Goal: Information Seeking & Learning: Learn about a topic

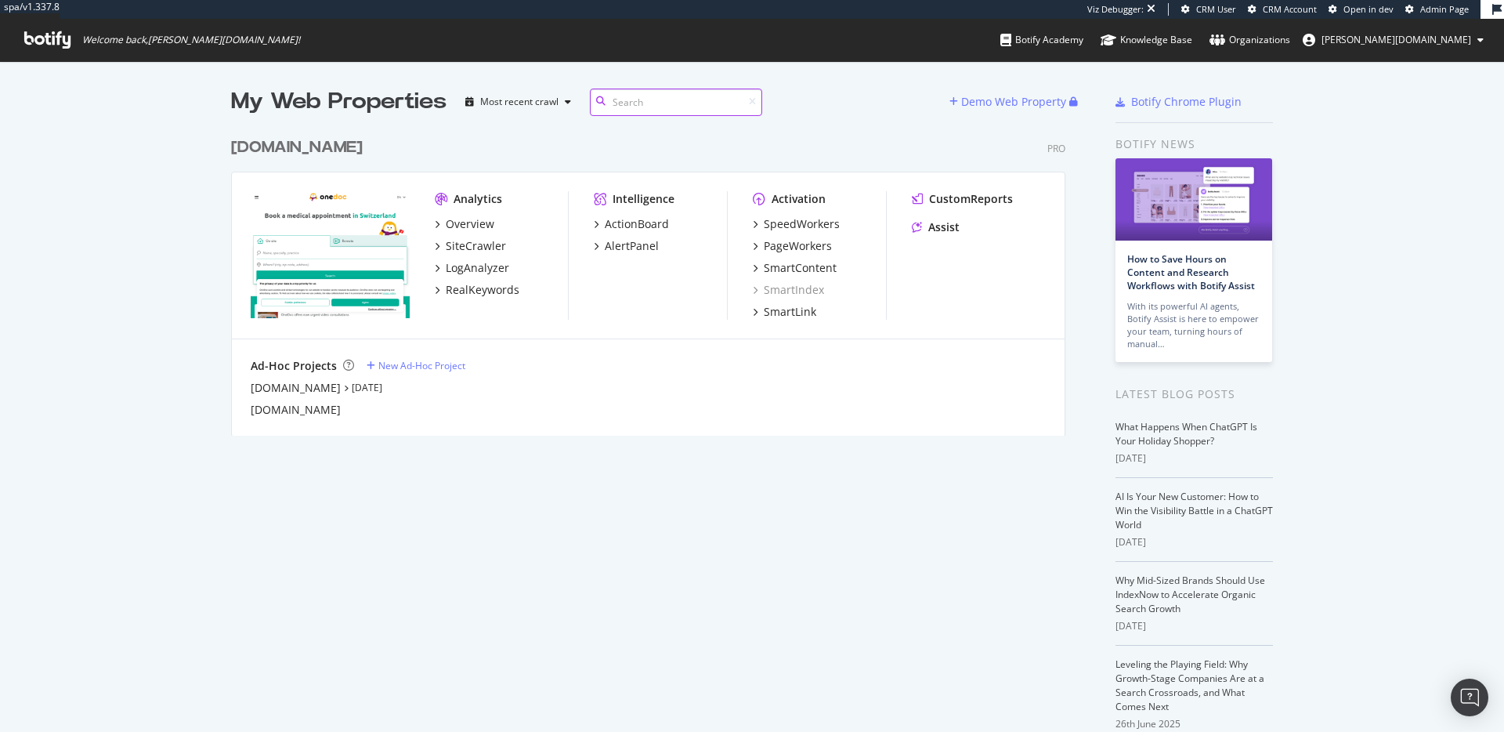
scroll to position [720, 1481]
click at [458, 288] on div "RealKeywords" at bounding box center [483, 290] width 74 height 16
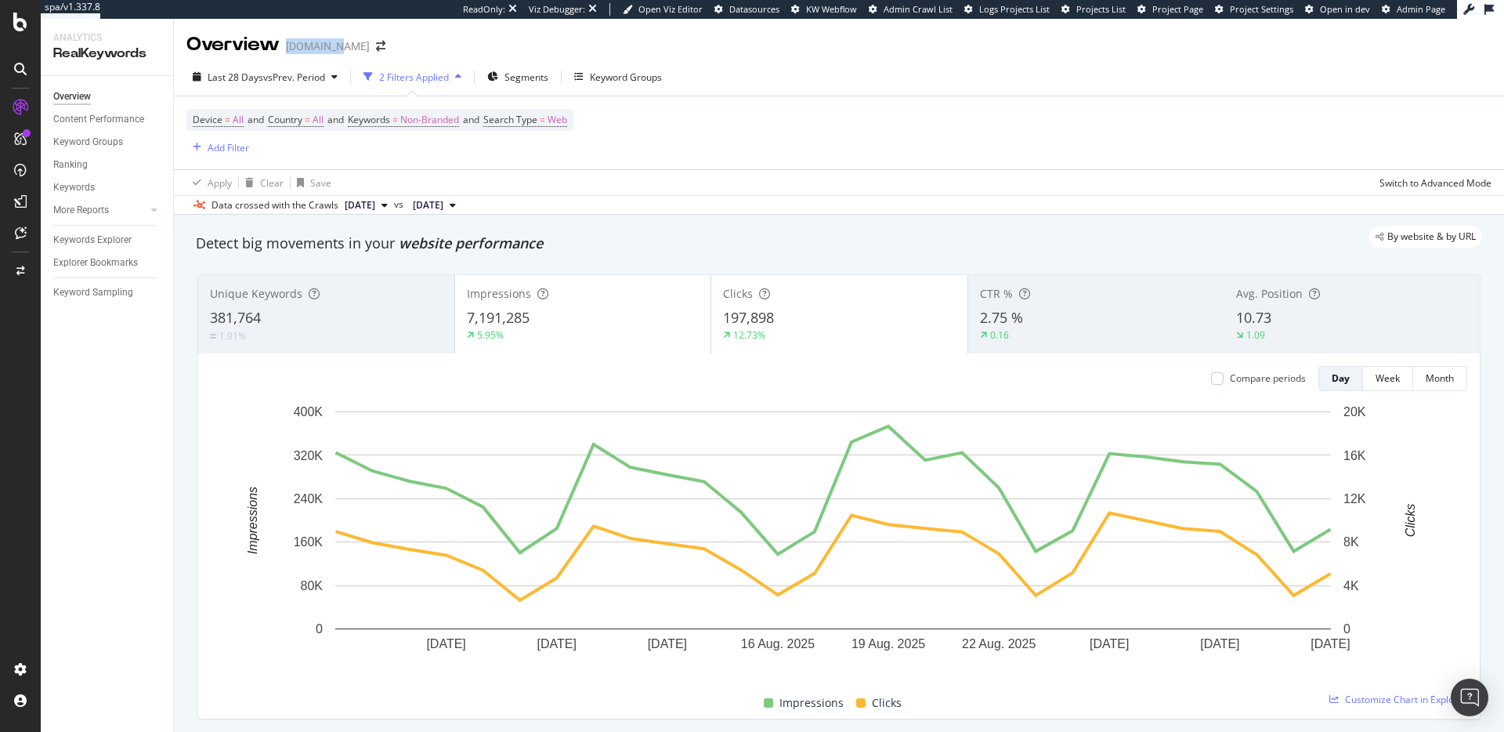
drag, startPoint x: 287, startPoint y: 48, endPoint x: 336, endPoint y: 47, distance: 49.4
click at [336, 47] on div "[DOMAIN_NAME]" at bounding box center [328, 46] width 84 height 16
copy div "[DOMAIN_NAME]"
click at [263, 87] on div "Last 28 Days vs Prev. Period" at bounding box center [264, 77] width 157 height 24
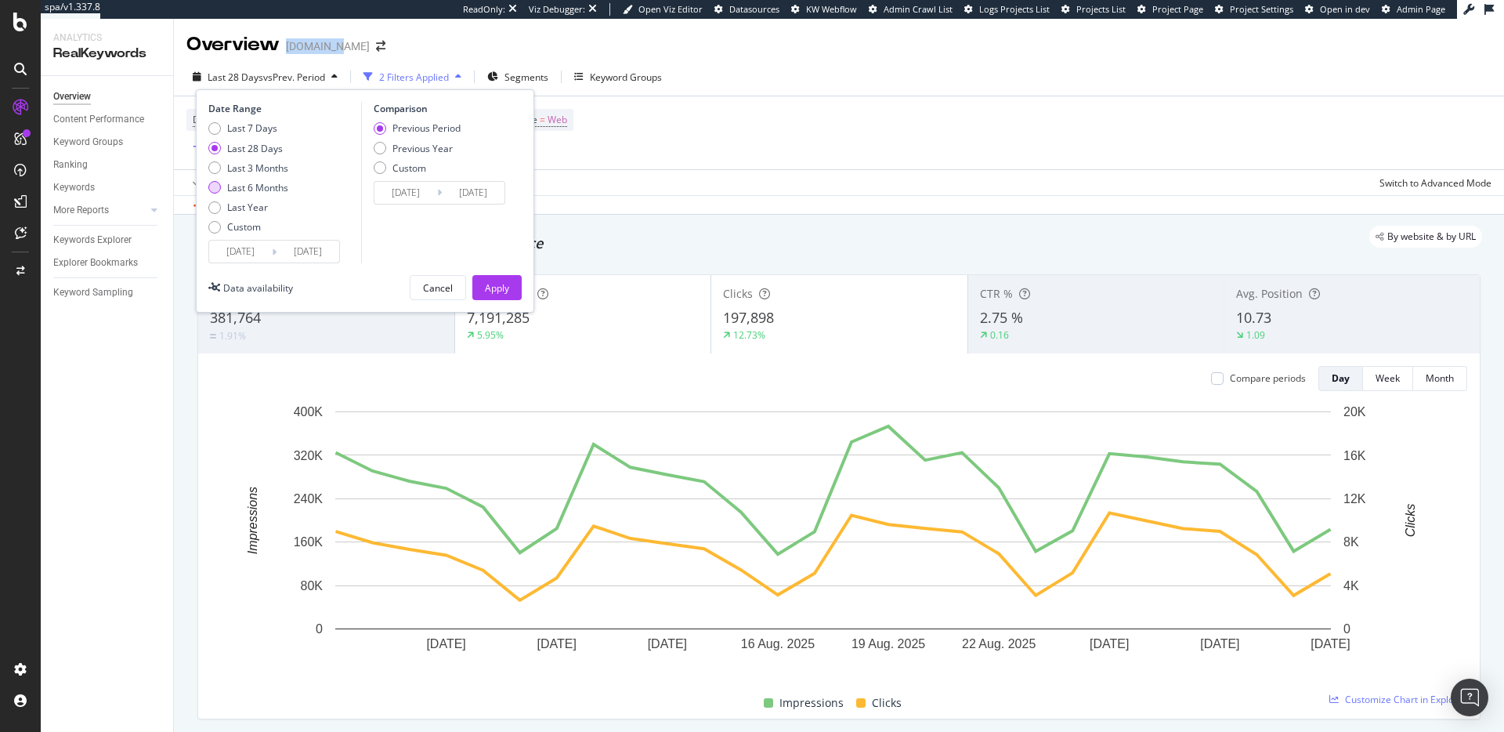
click at [258, 186] on div "Last 6 Months" at bounding box center [257, 187] width 61 height 13
type input "[DATE]"
click at [447, 153] on div "Previous Year" at bounding box center [422, 148] width 60 height 13
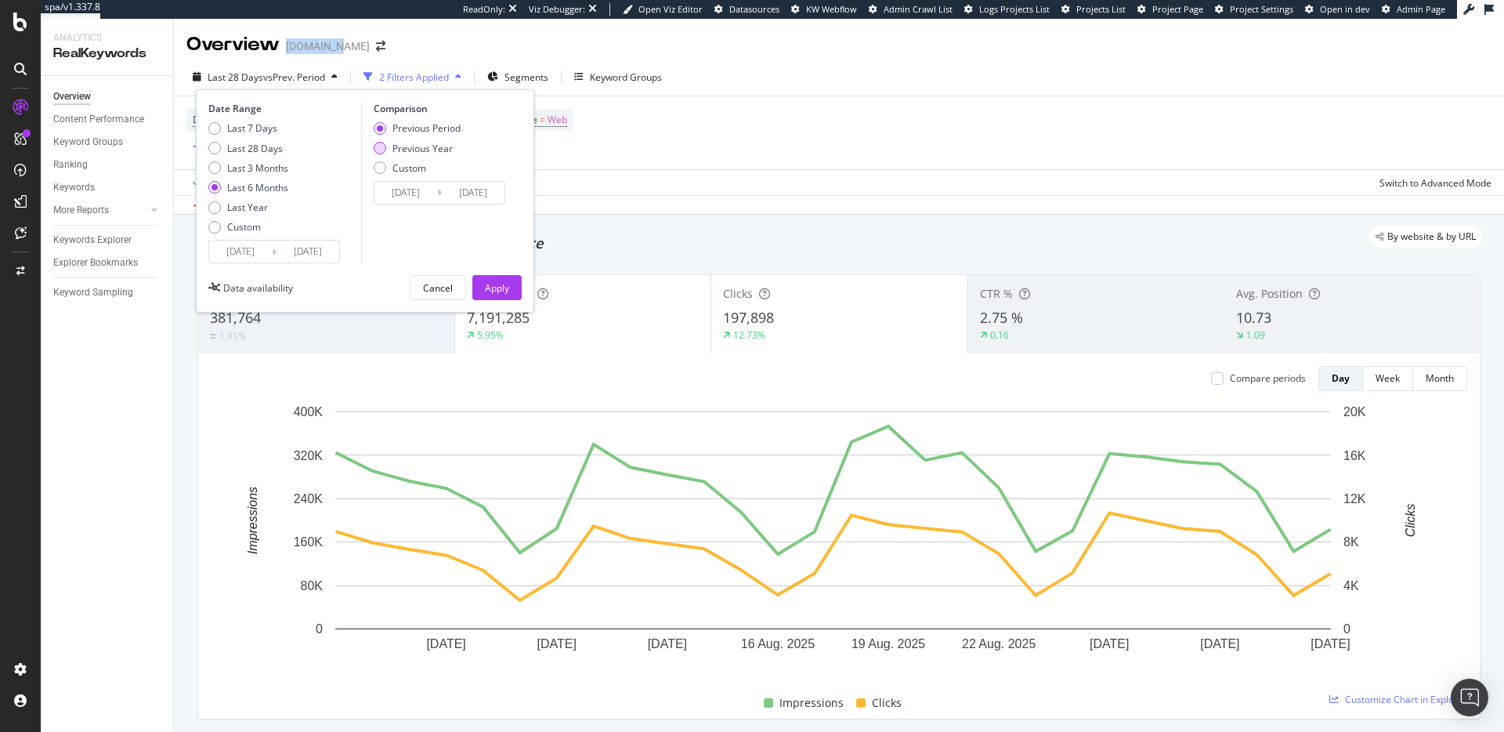
type input "[DATE]"
click at [500, 284] on div "Apply" at bounding box center [497, 287] width 24 height 13
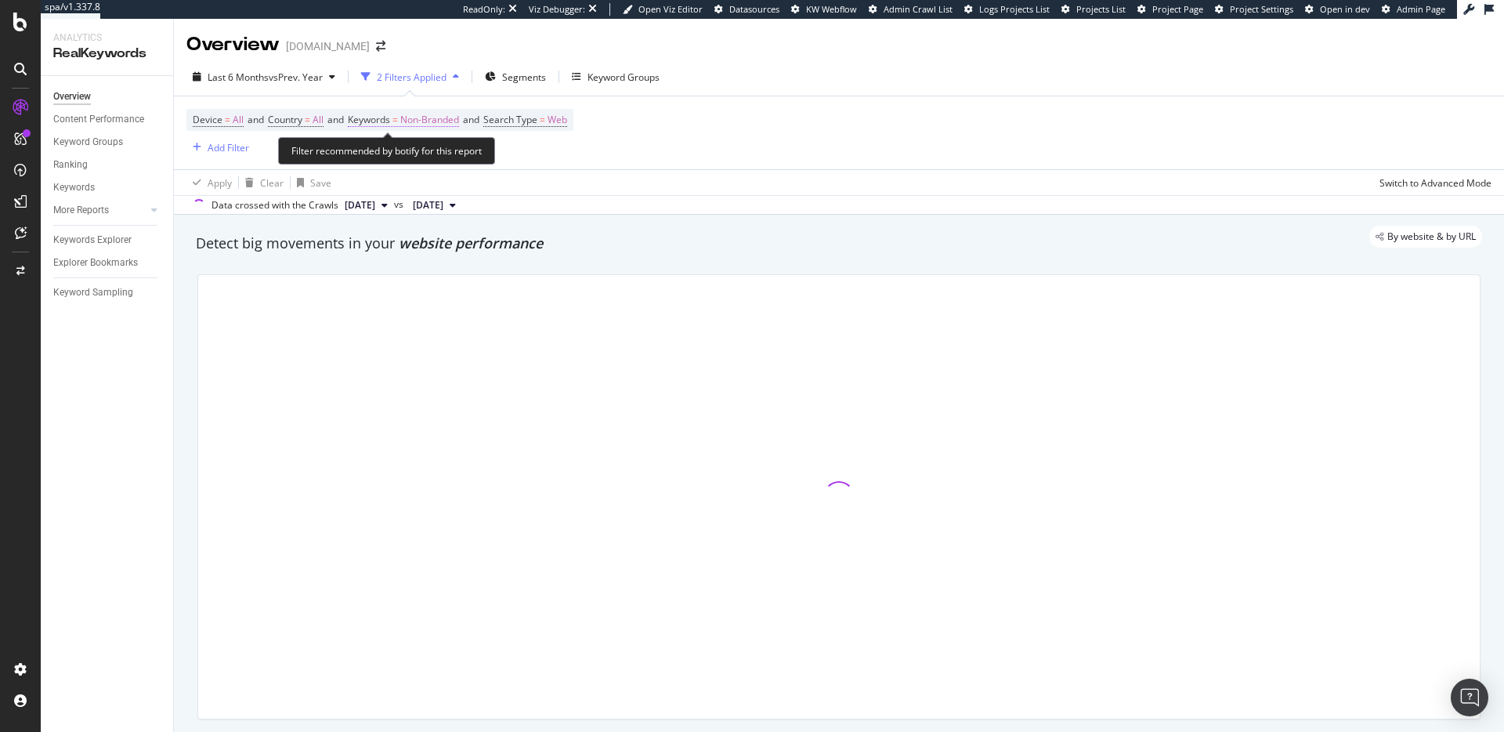
click at [426, 126] on span "Non-Branded" at bounding box center [429, 120] width 59 height 22
click at [418, 137] on span "Non-Branded" at bounding box center [389, 130] width 59 height 13
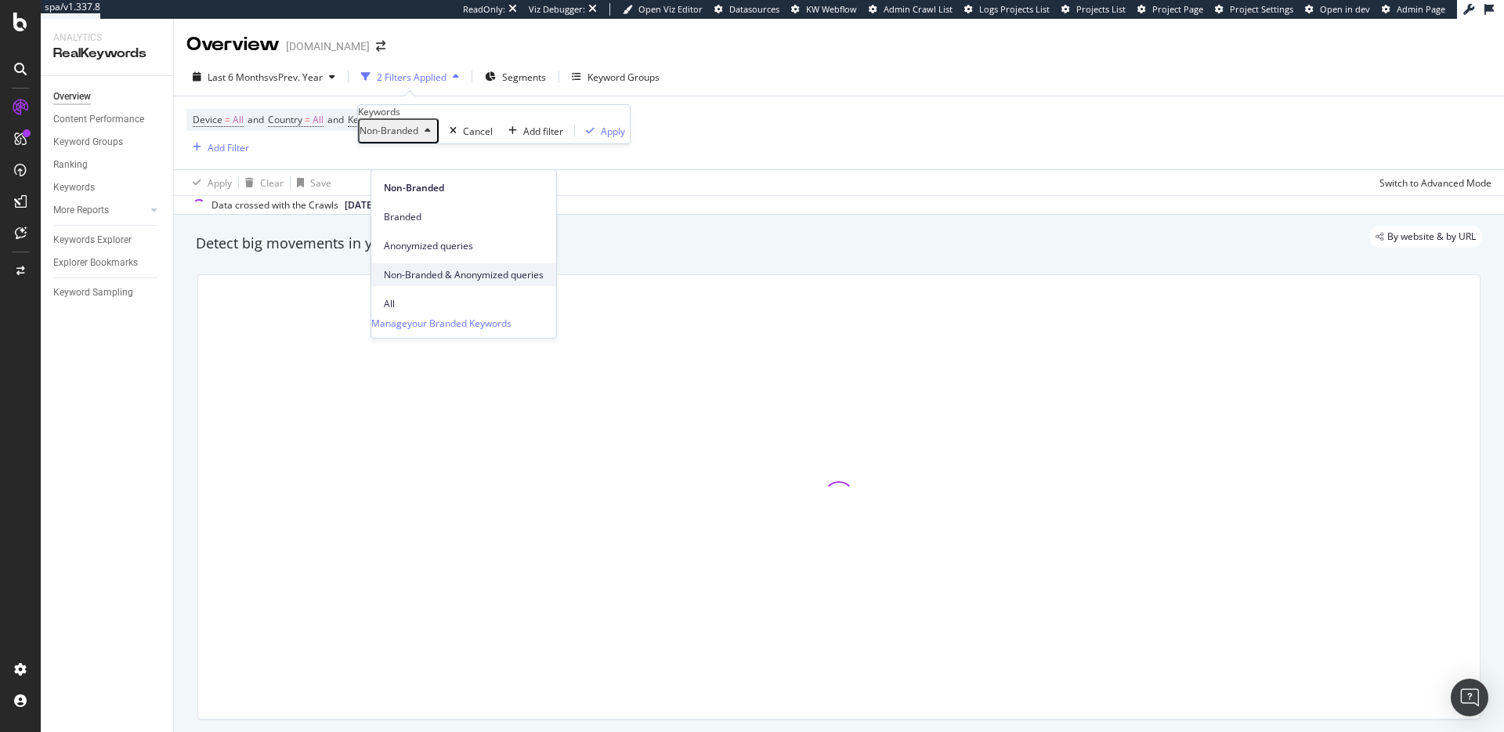
click at [433, 268] on span "Non-Branded & Anonymized queries" at bounding box center [464, 275] width 160 height 14
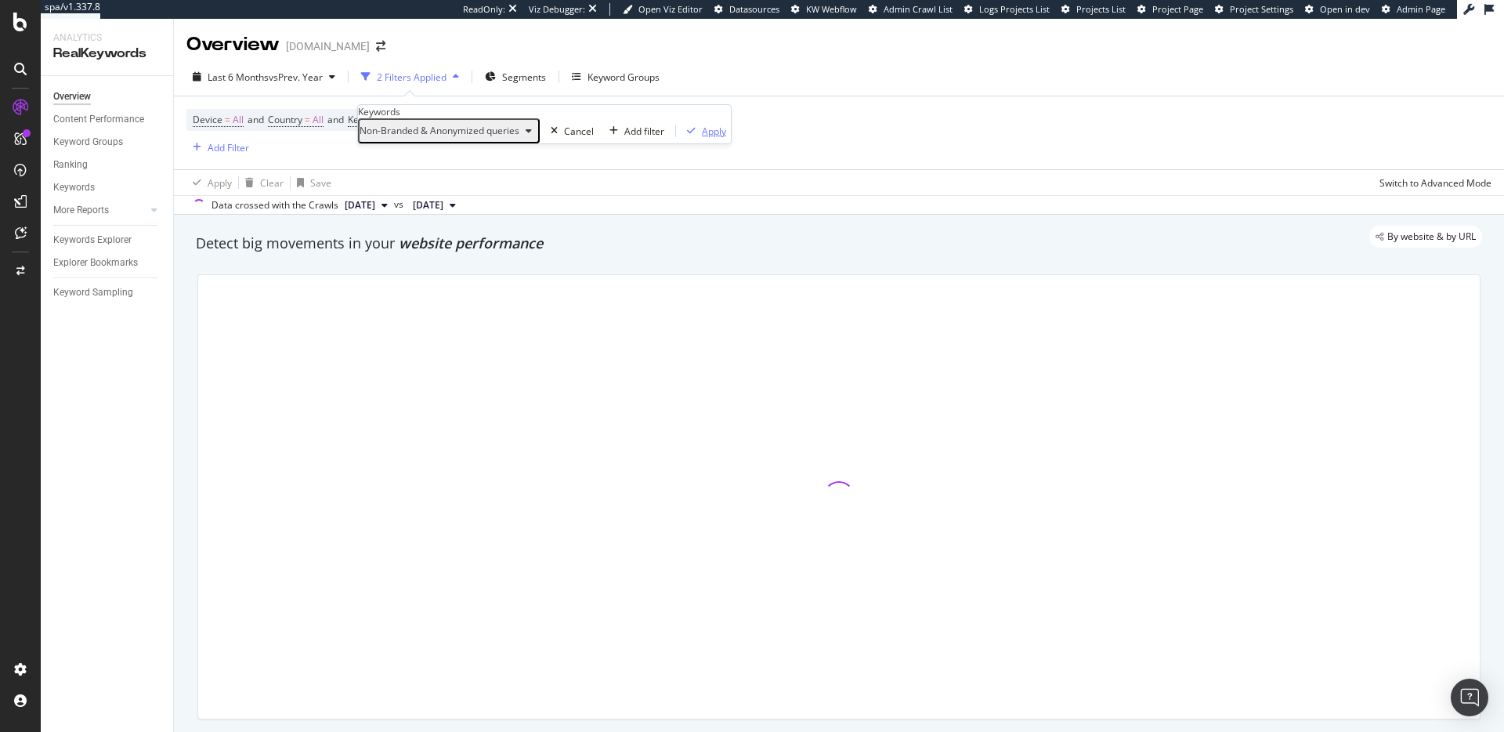
click at [702, 138] on div "Apply" at bounding box center [714, 131] width 24 height 13
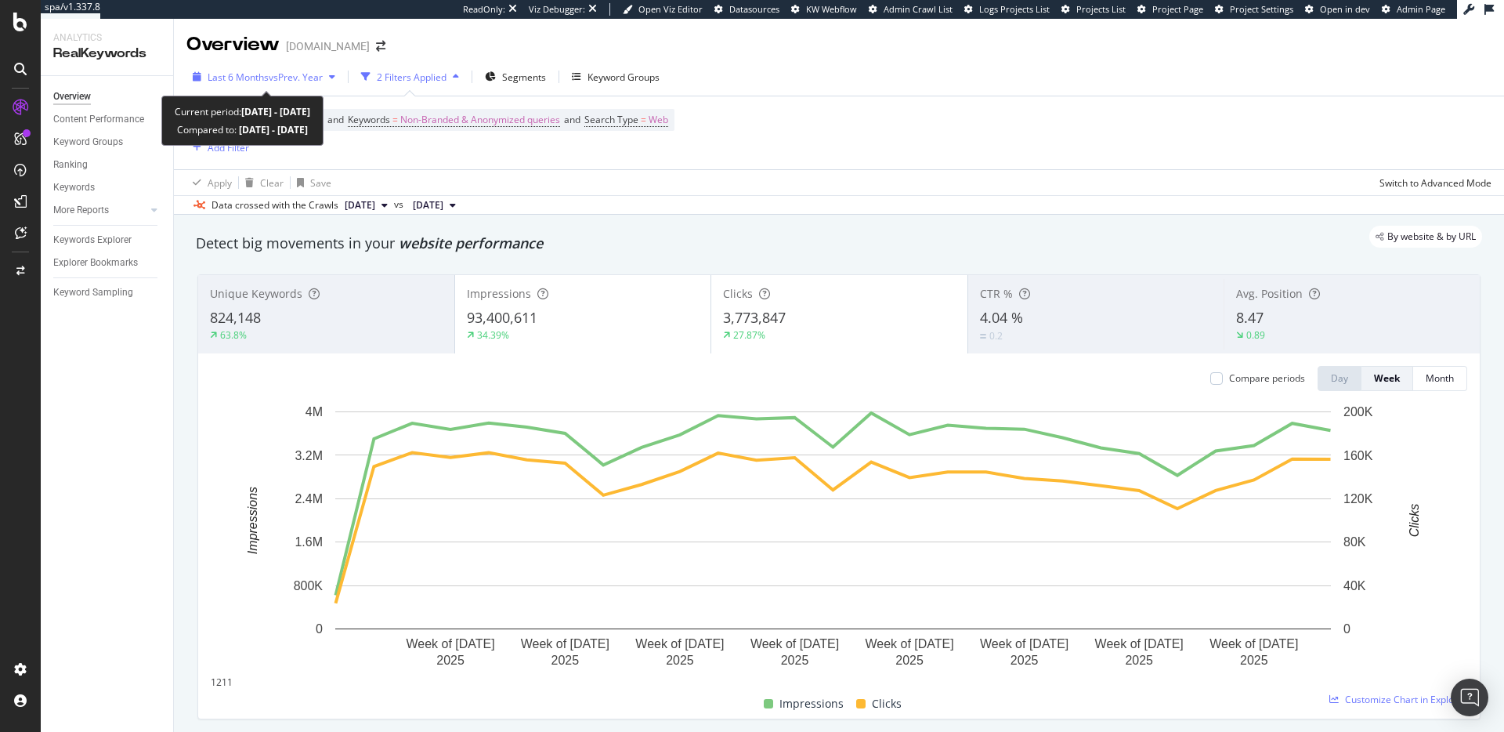
click at [316, 79] on span "vs Prev. Year" at bounding box center [296, 77] width 54 height 13
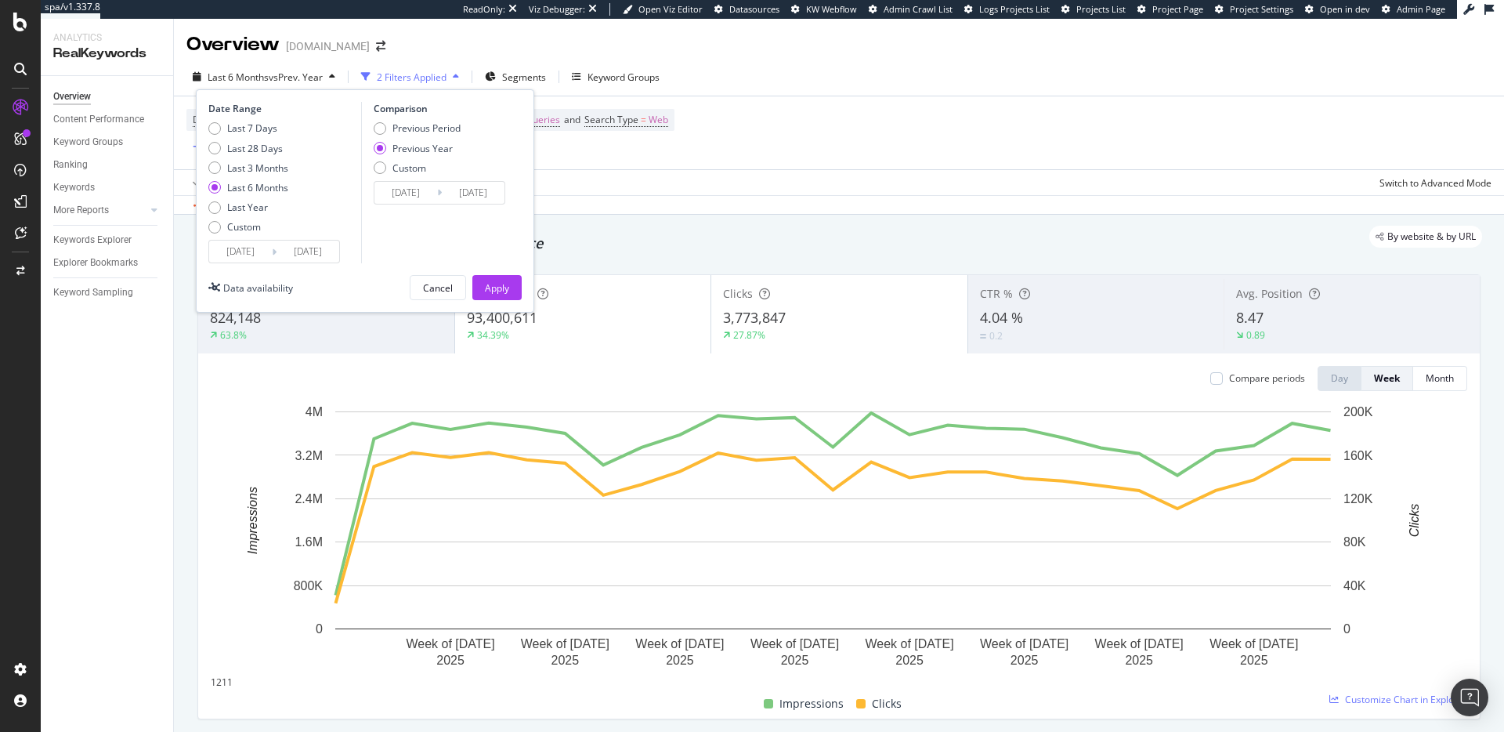
click at [394, 196] on input "[DATE]" at bounding box center [405, 193] width 63 height 22
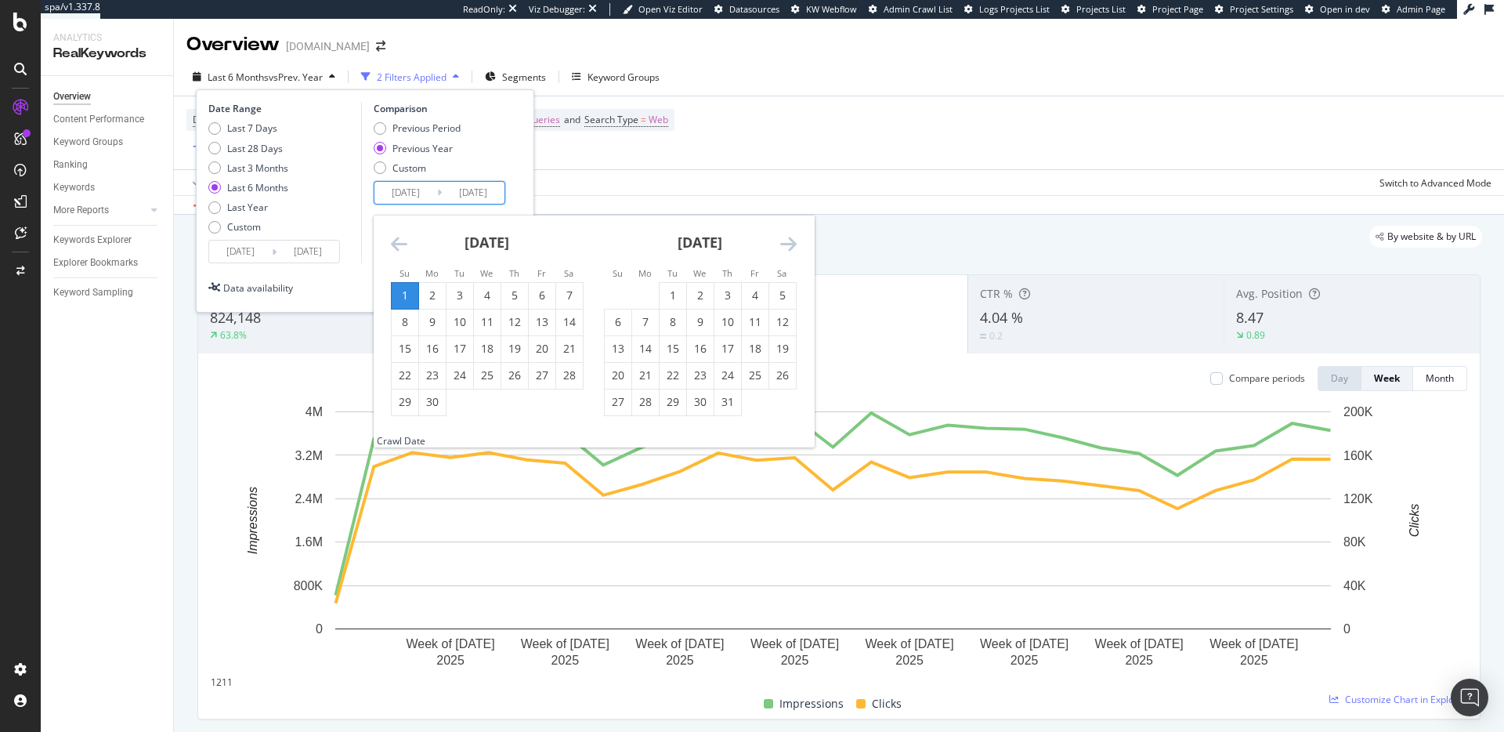
click at [396, 241] on icon "Move backward to switch to the previous month." at bounding box center [399, 243] width 16 height 19
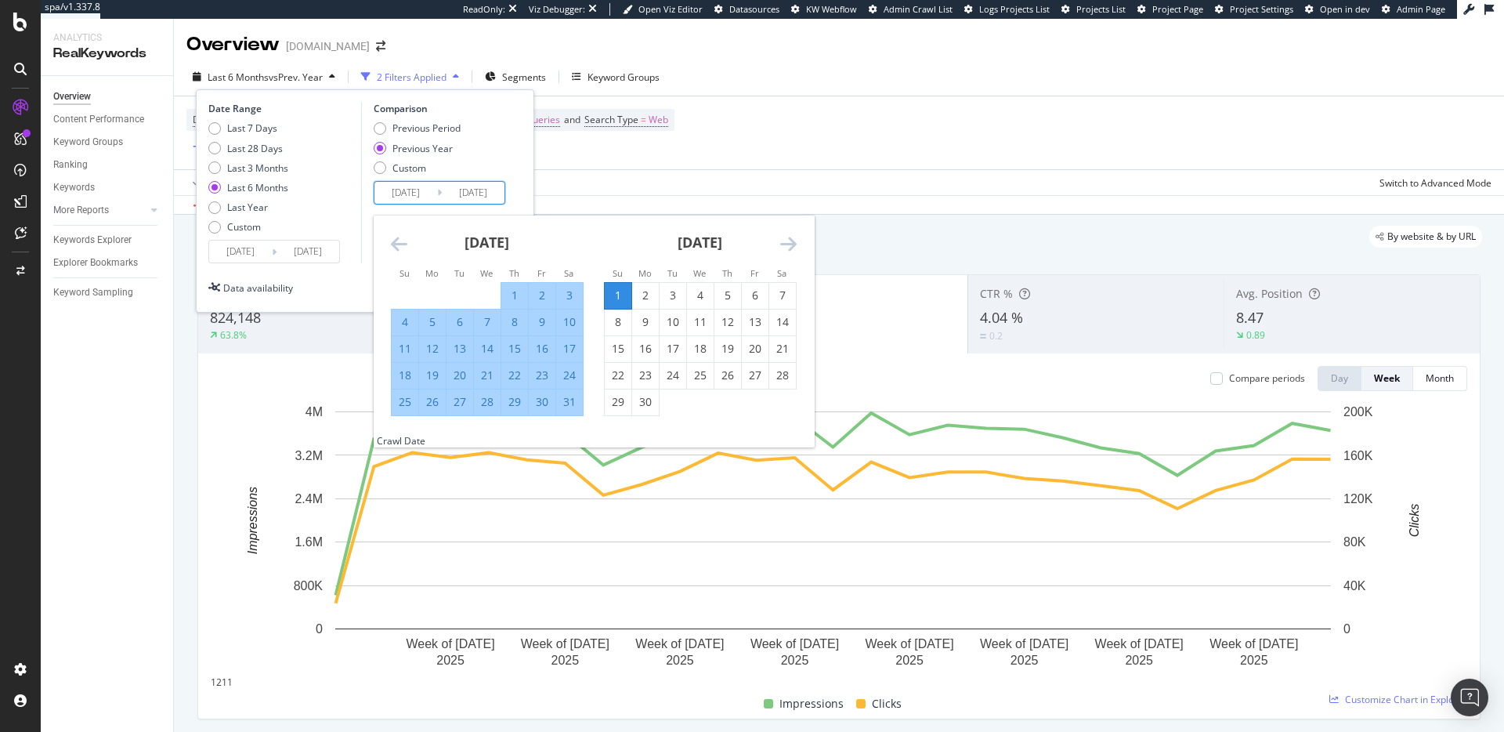
click at [396, 241] on icon "Move backward to switch to the previous month." at bounding box center [399, 243] width 16 height 19
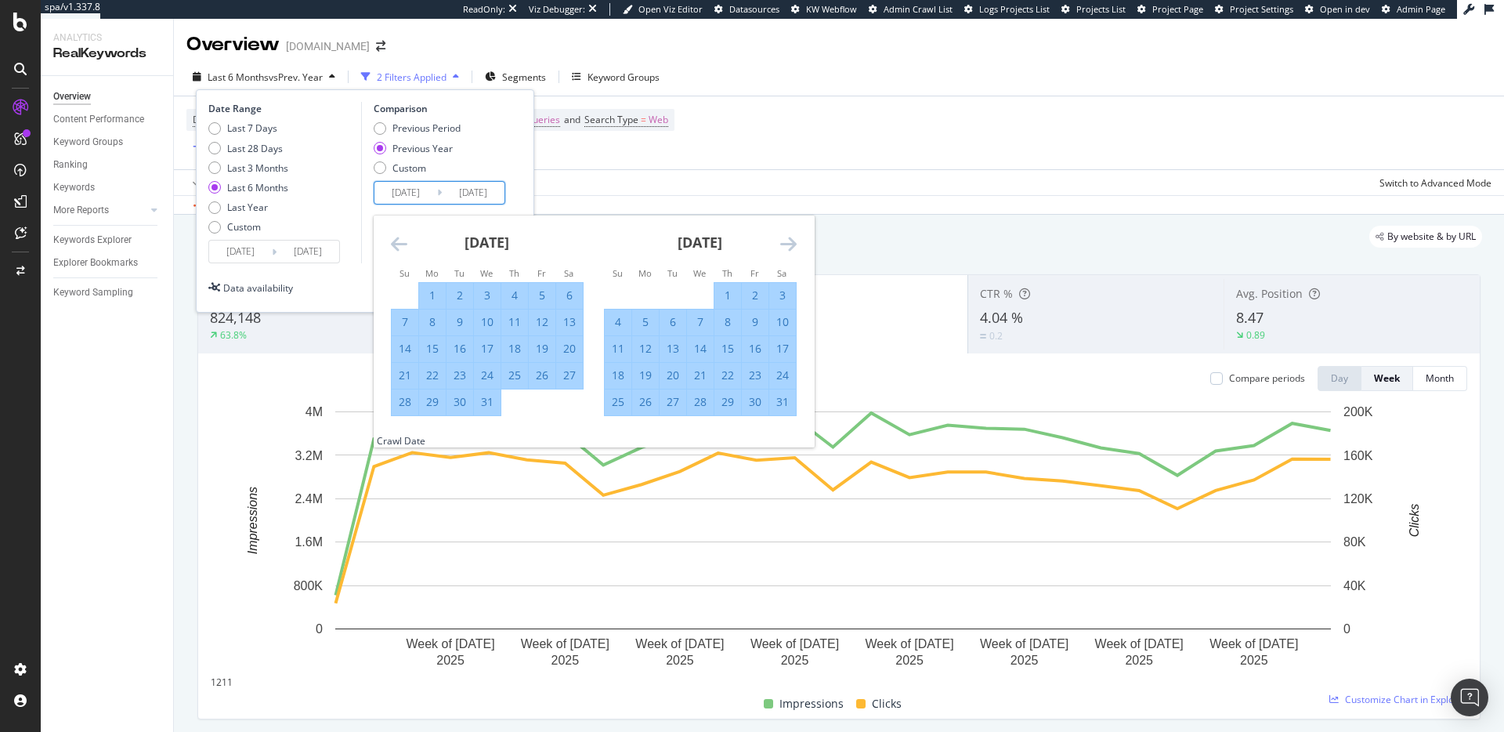
click at [396, 241] on icon "Move backward to switch to the previous month." at bounding box center [399, 243] width 16 height 19
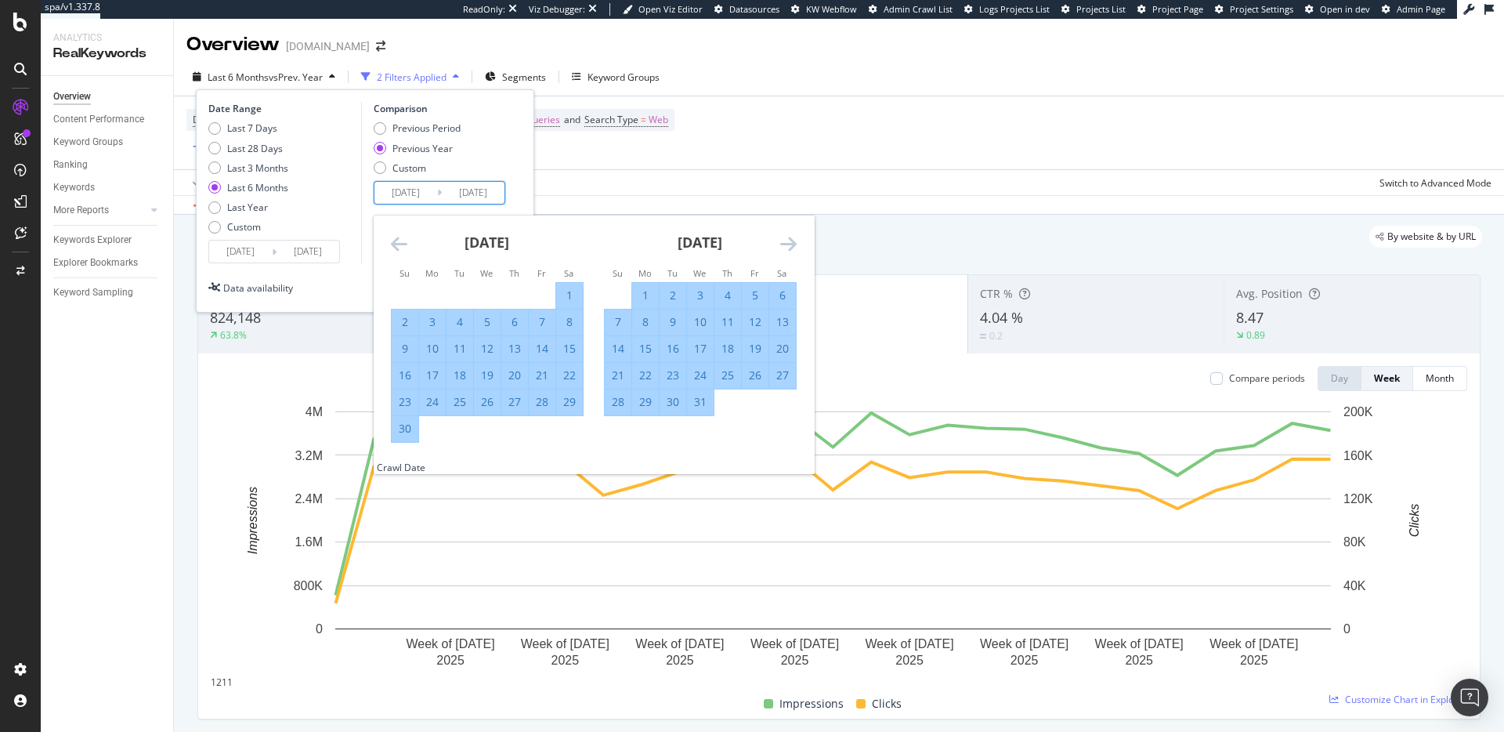
click at [396, 241] on icon "Move backward to switch to the previous month." at bounding box center [399, 243] width 16 height 19
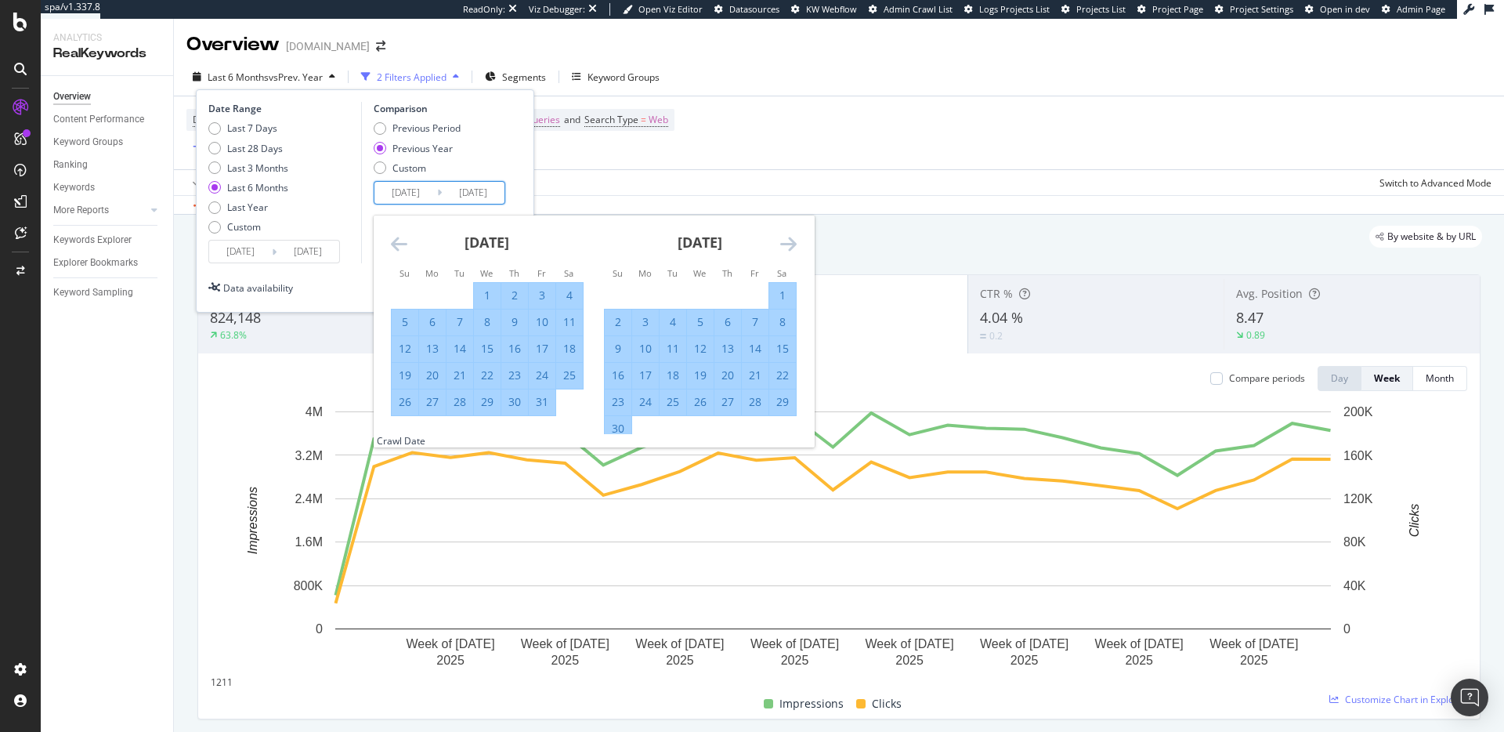
click at [396, 241] on icon "Move backward to switch to the previous month." at bounding box center [399, 243] width 16 height 19
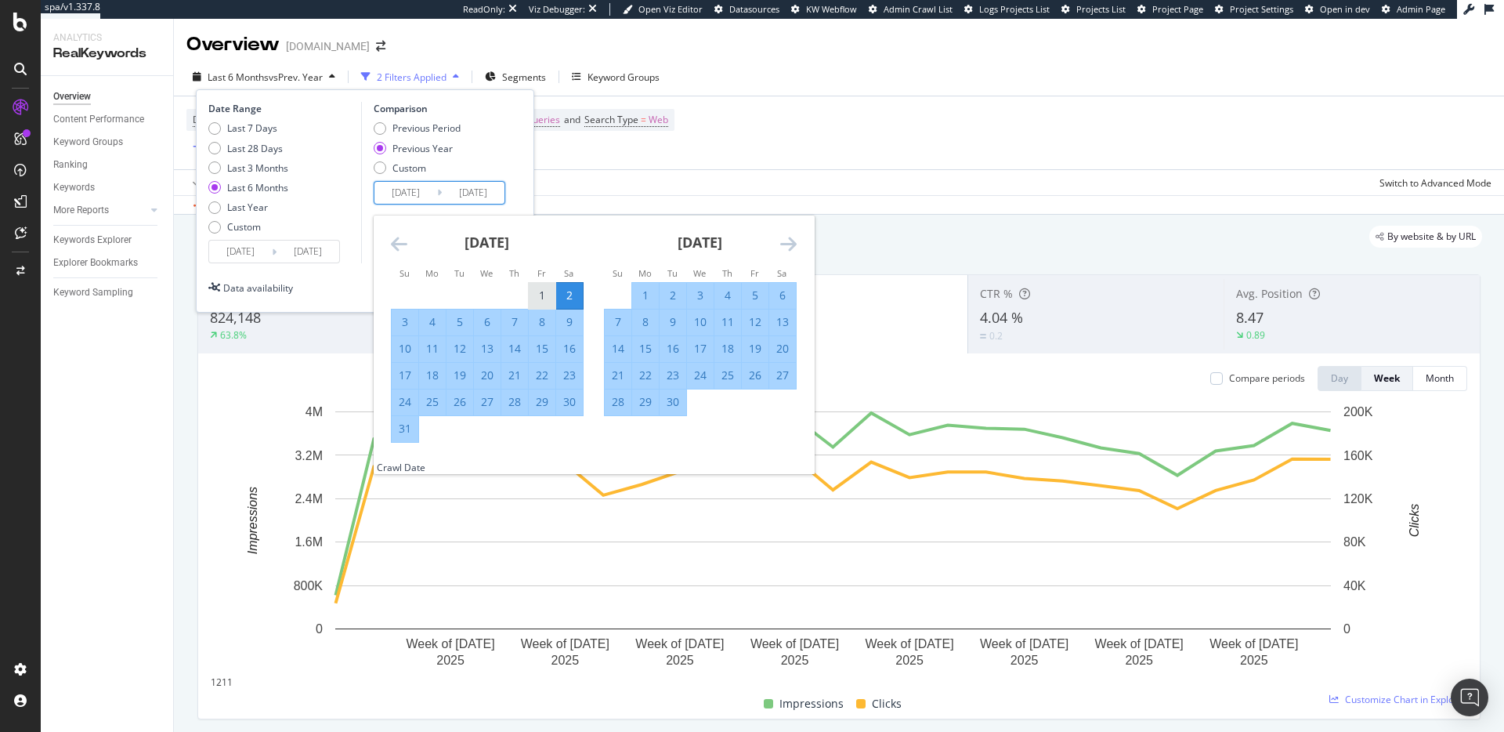
click at [535, 303] on div "1" at bounding box center [542, 296] width 27 height 16
type input "[DATE]"
click at [794, 237] on icon "Move forward to switch to the next month." at bounding box center [788, 243] width 16 height 19
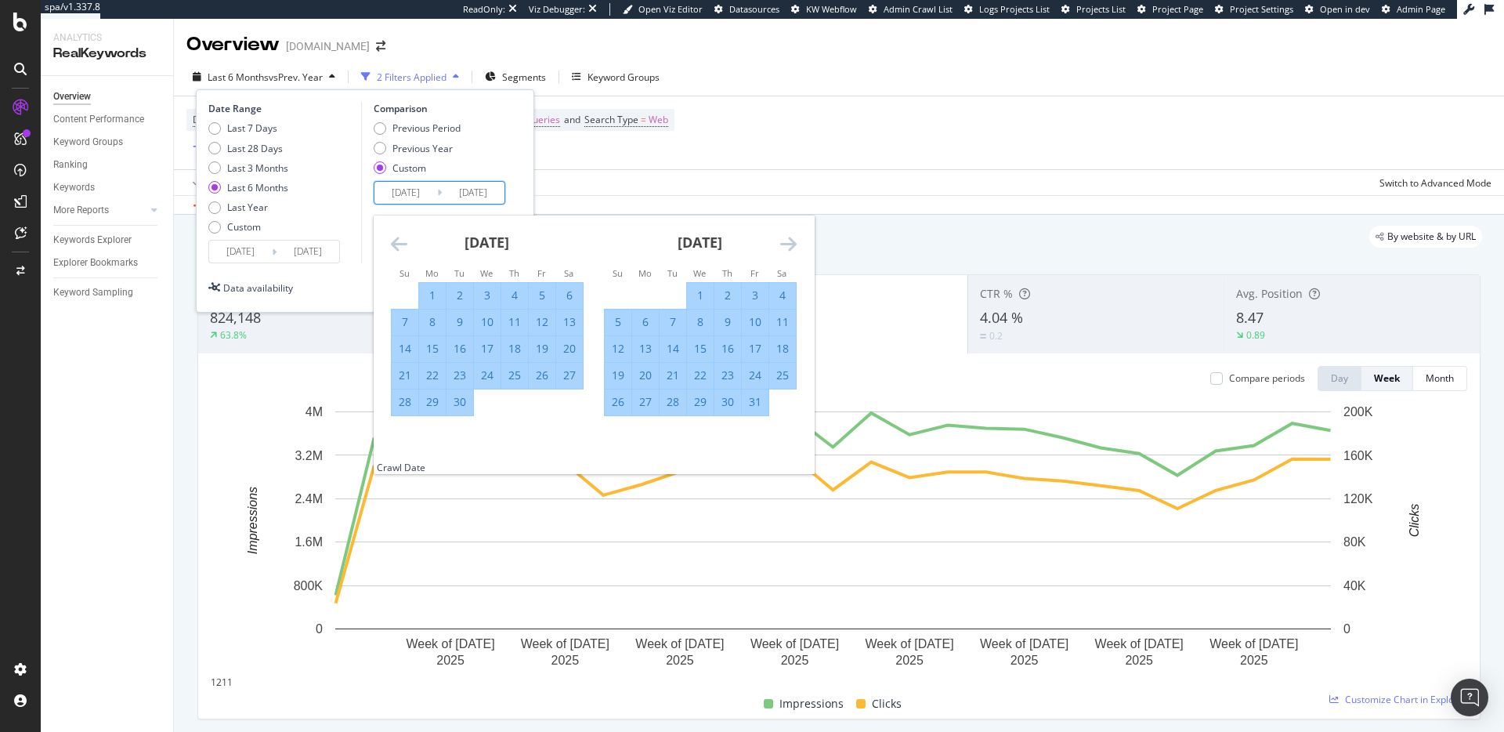
click at [794, 237] on icon "Move forward to switch to the next month." at bounding box center [788, 243] width 16 height 19
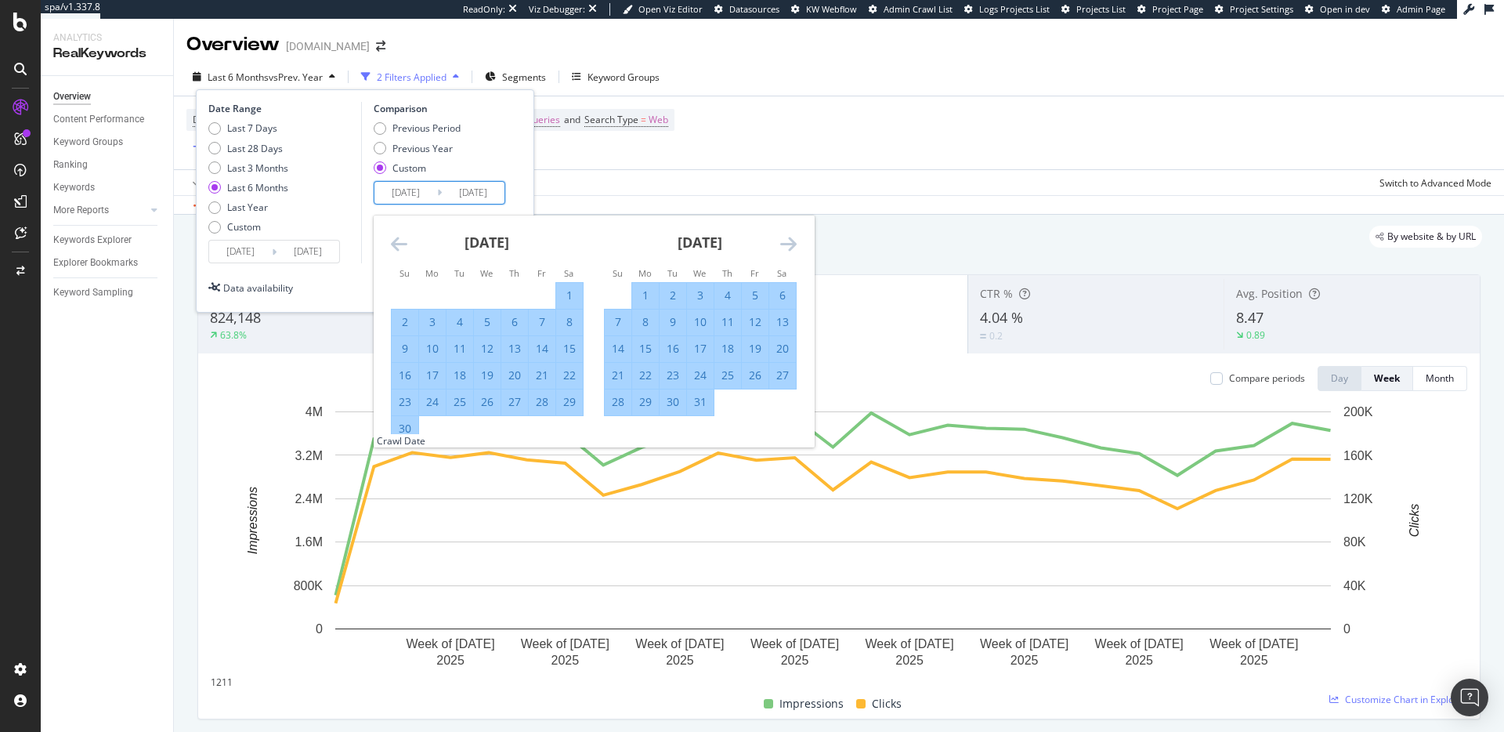
click at [794, 237] on icon "Move forward to switch to the next month." at bounding box center [788, 243] width 16 height 19
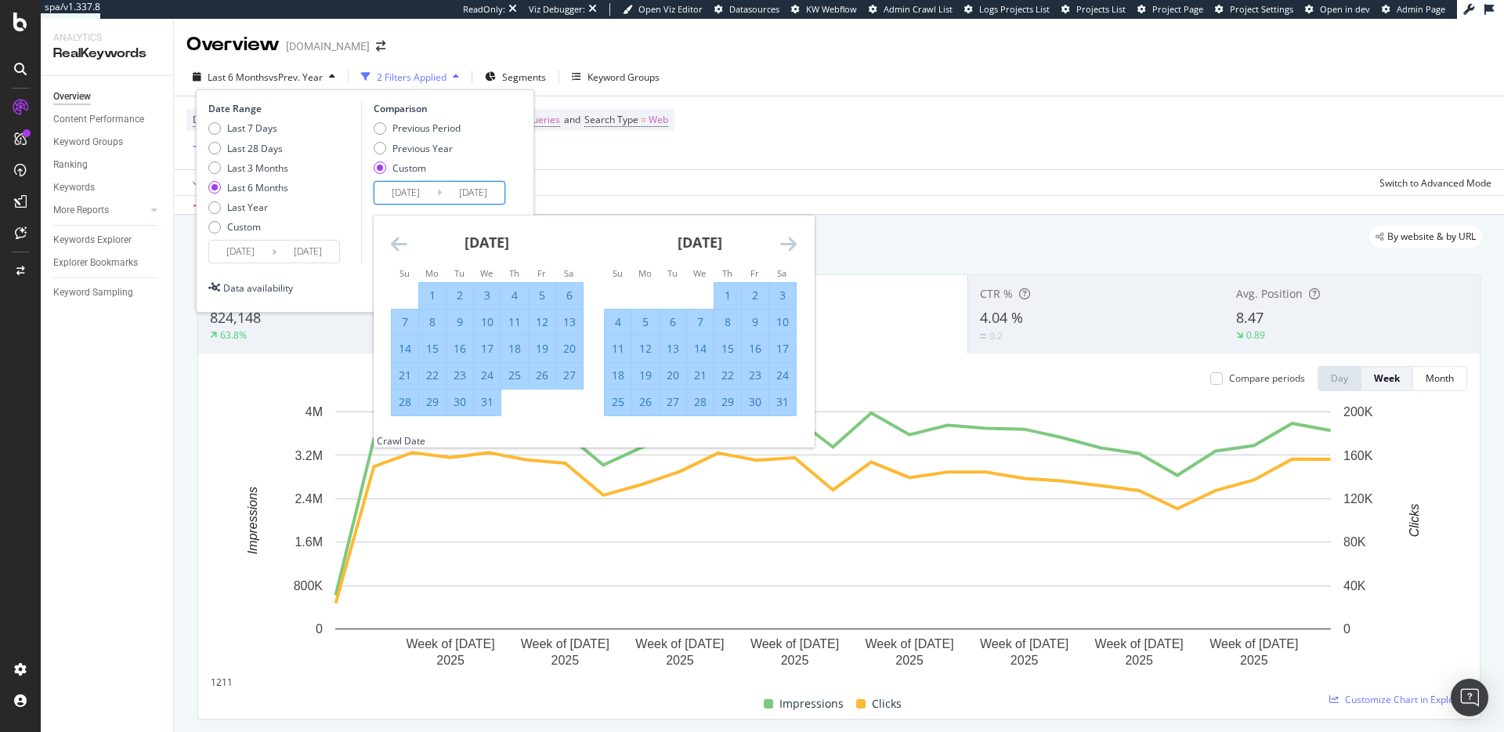
click at [786, 401] on div "31" at bounding box center [782, 402] width 27 height 16
type input "[DATE]"
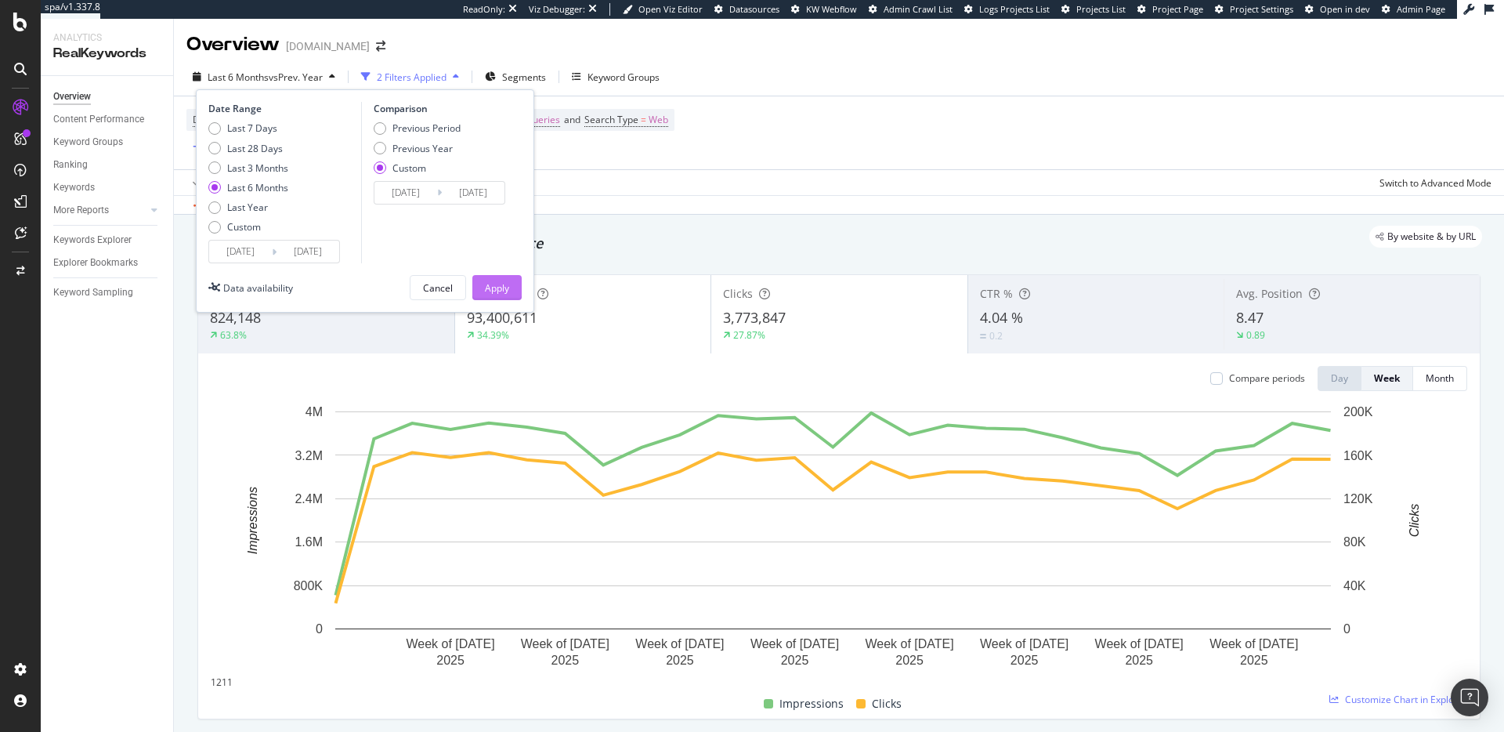
click at [508, 293] on div "Apply" at bounding box center [497, 287] width 24 height 13
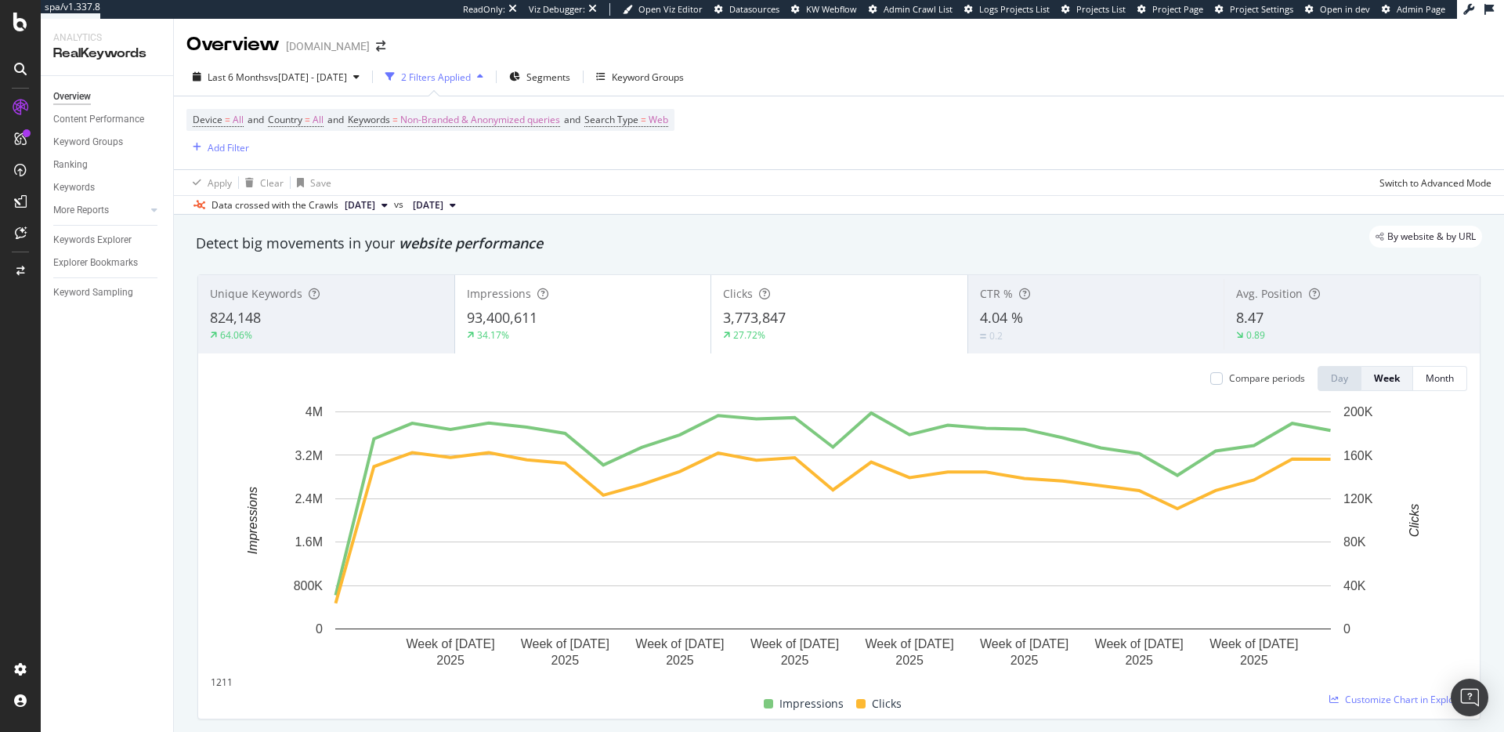
click at [730, 197] on div "Data crossed with the Crawls [DATE] vs [DATE]" at bounding box center [839, 204] width 1330 height 19
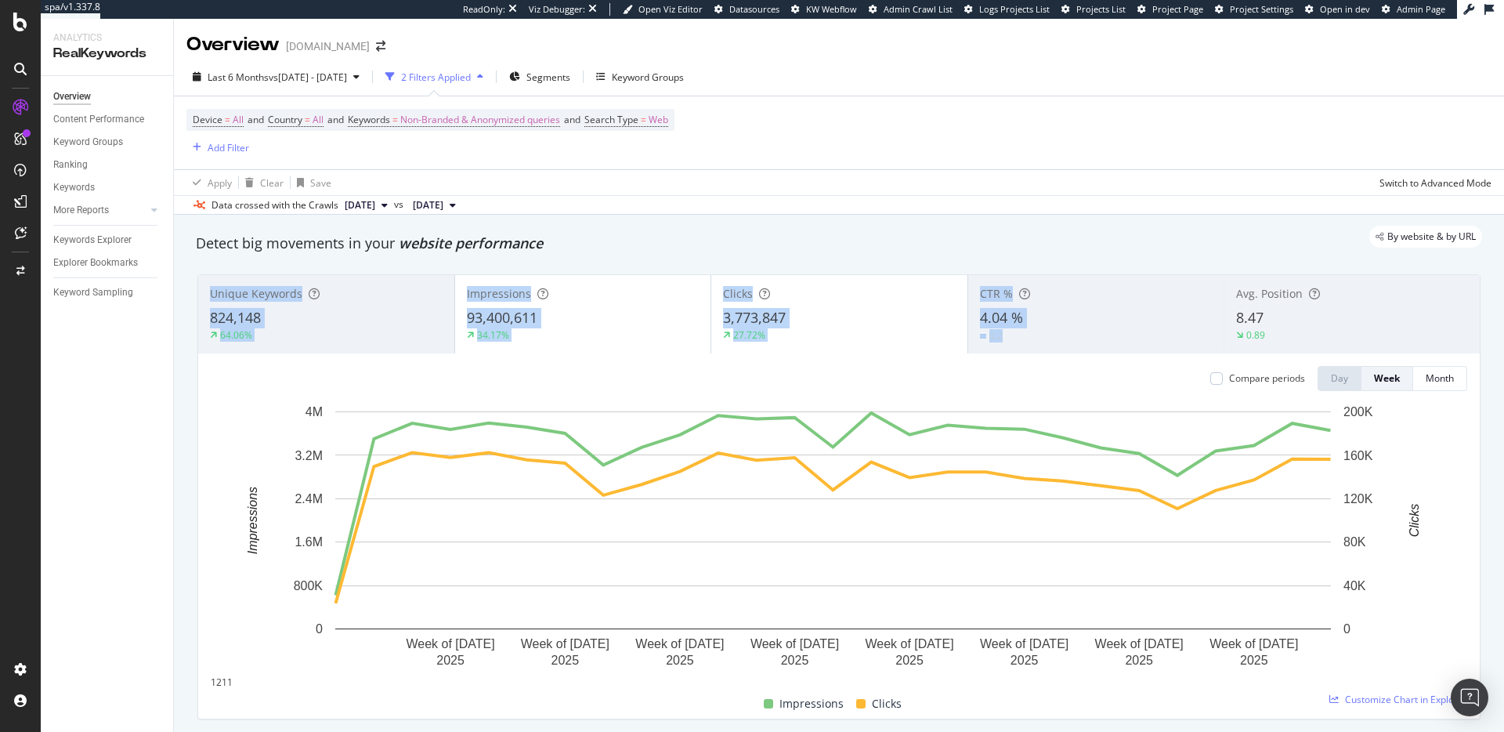
drag, startPoint x: 1219, startPoint y: 260, endPoint x: 1254, endPoint y: 278, distance: 39.6
click at [1254, 278] on div "Detect big movements in your website performance Unique Keywords 824,148 64.06%…" at bounding box center [839, 479] width 1302 height 506
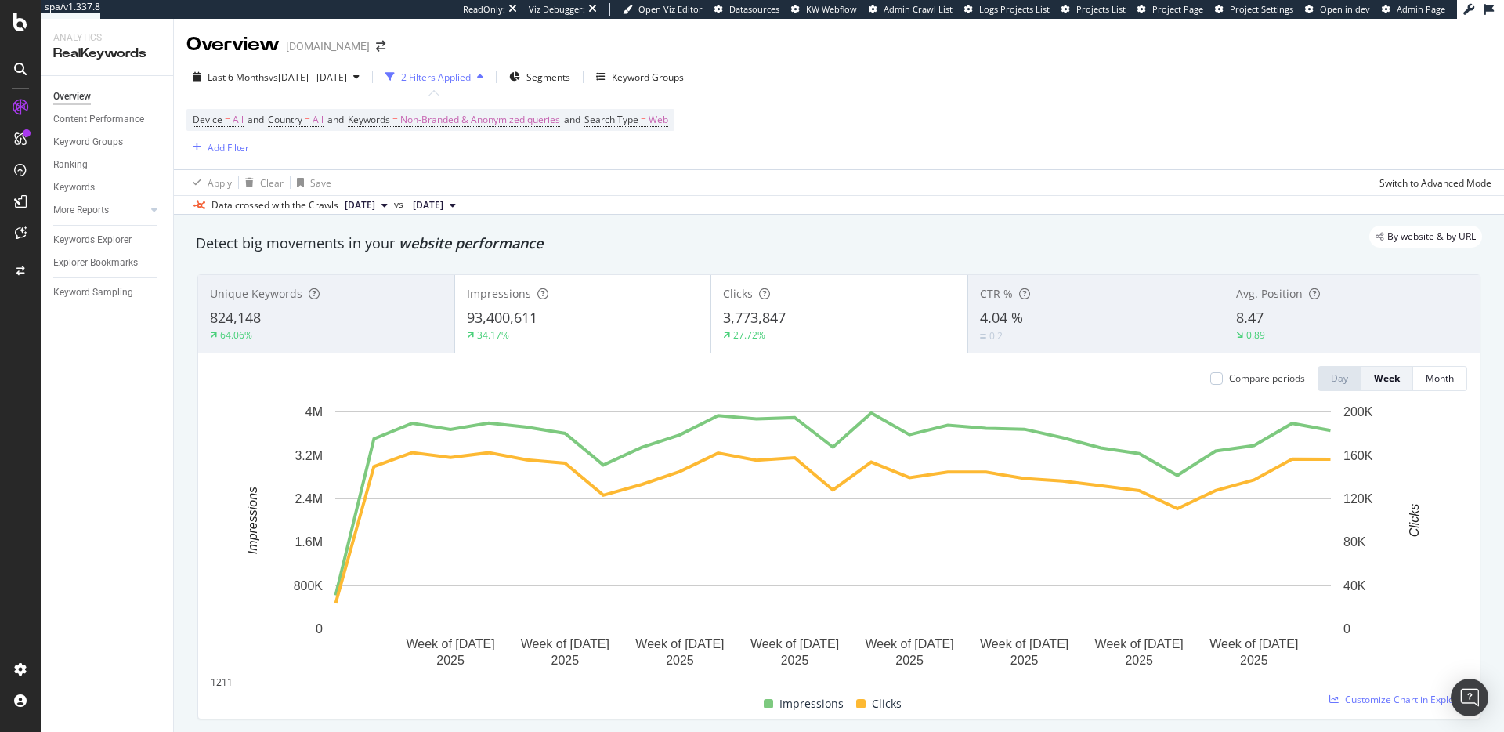
click at [1224, 233] on div "By website & by URL" at bounding box center [831, 237] width 1302 height 22
drag, startPoint x: 1330, startPoint y: 291, endPoint x: 1224, endPoint y: 293, distance: 105.8
click at [1224, 293] on div "Avg. Position 8.47 0.89" at bounding box center [1352, 314] width 256 height 71
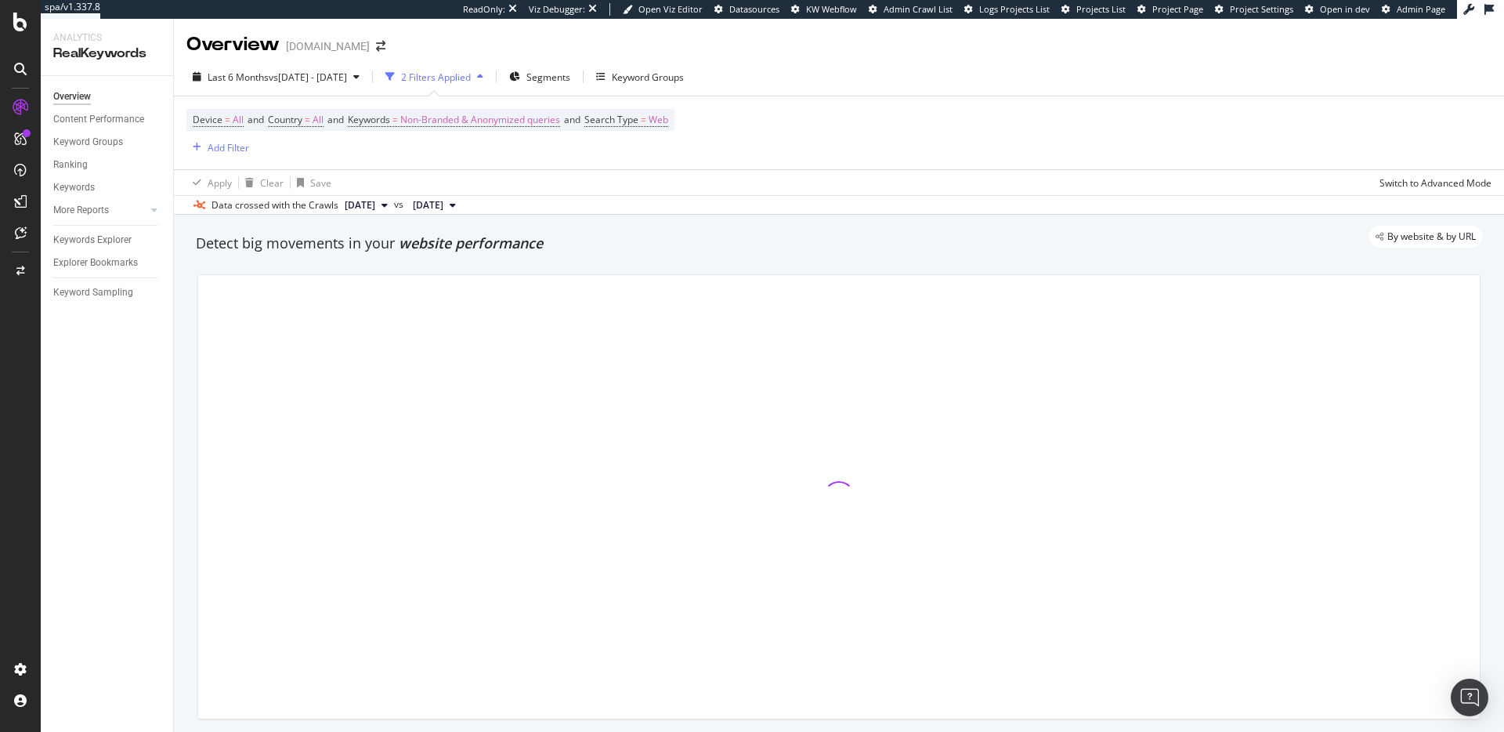
copy span "Avg. Position"
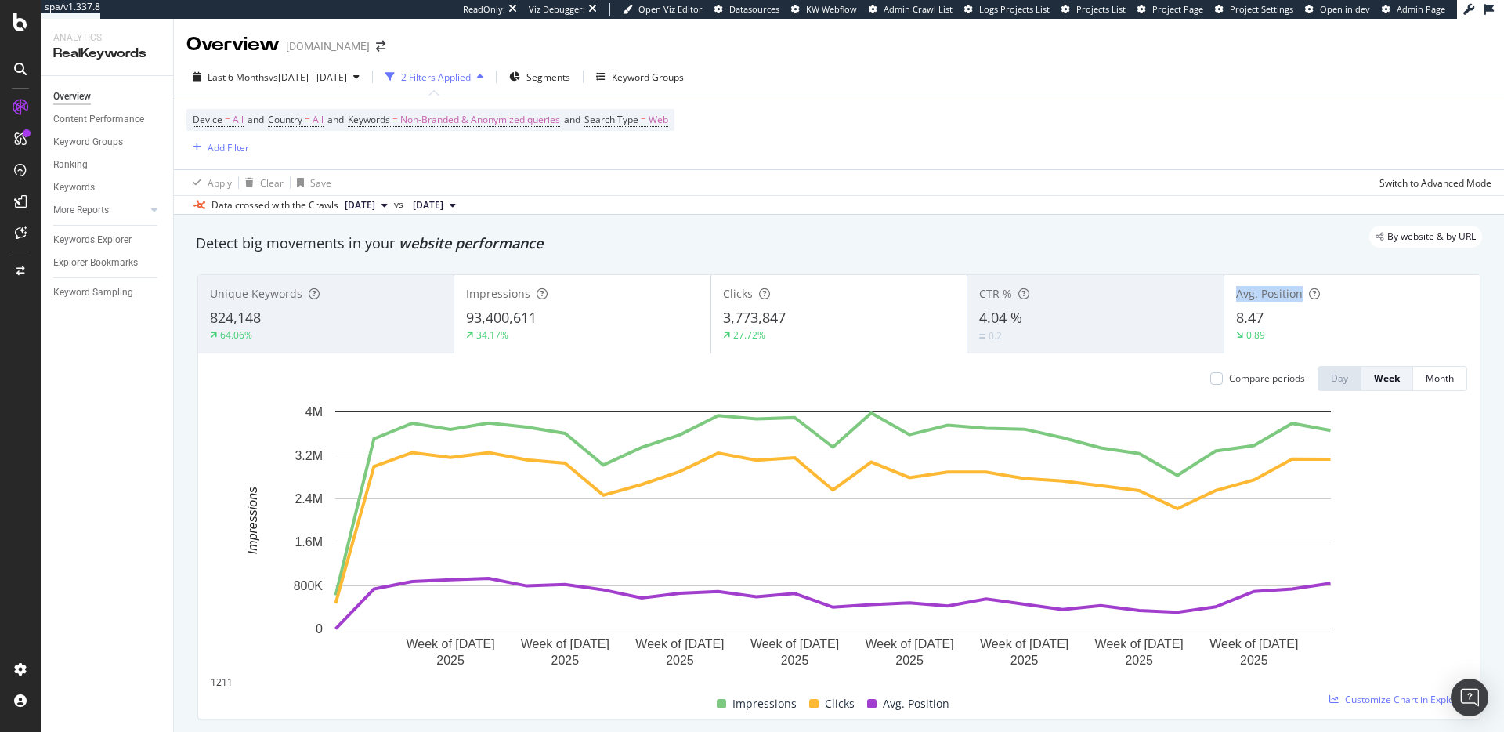
copy span "Avg. Position"
drag, startPoint x: 1228, startPoint y: 291, endPoint x: 1294, endPoint y: 291, distance: 66.6
click at [1294, 291] on div "Avg. Position" at bounding box center [1352, 294] width 232 height 16
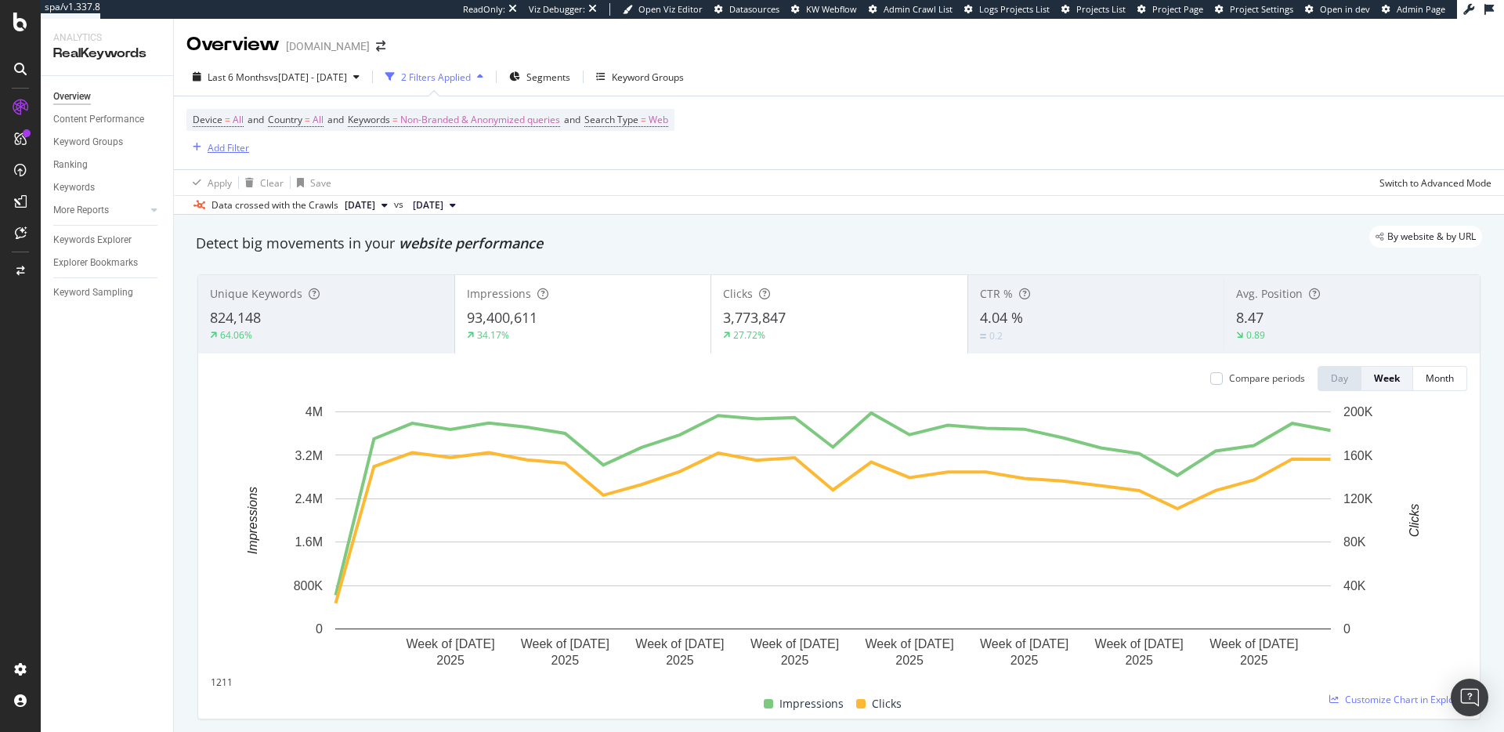
click at [219, 149] on div "Add Filter" at bounding box center [229, 147] width 42 height 13
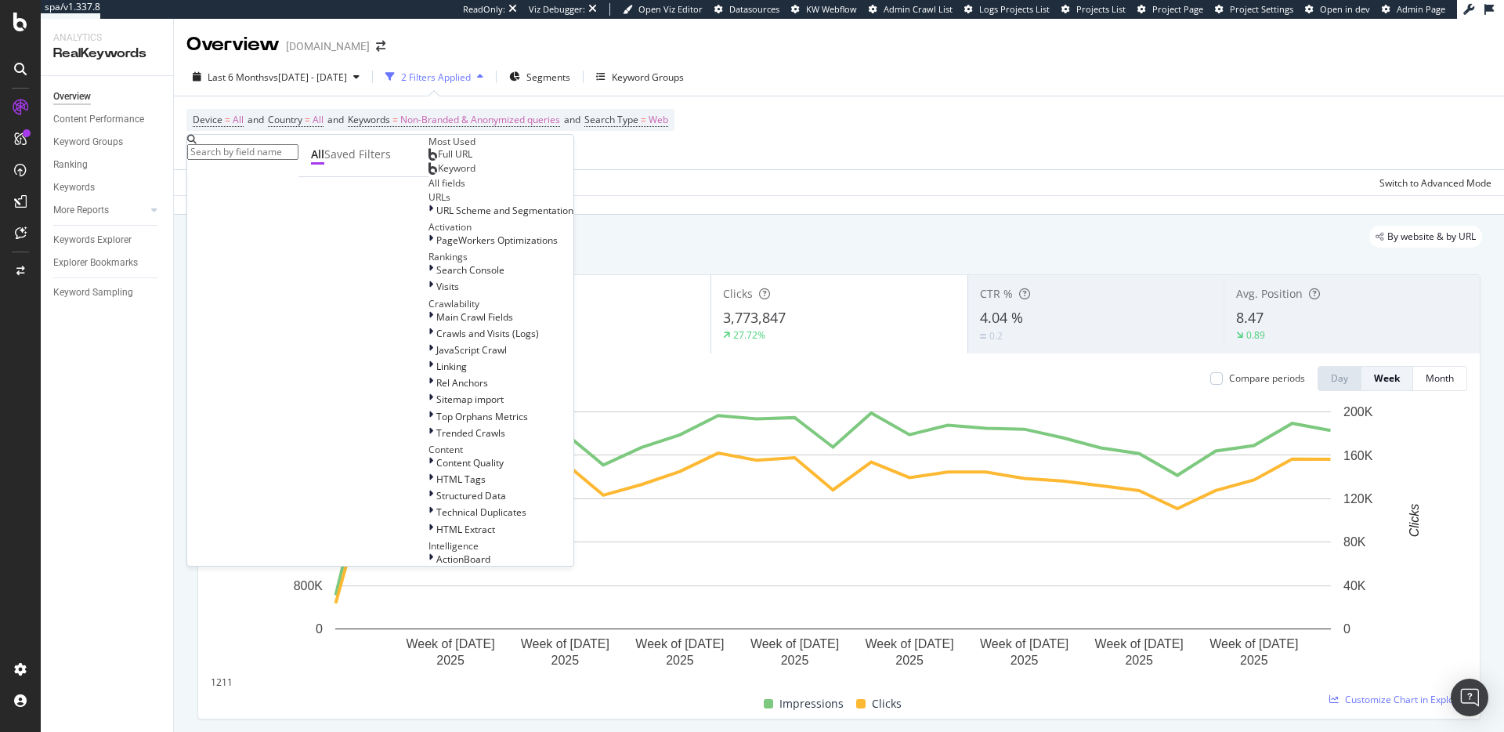
click at [429, 161] on div "Full URL" at bounding box center [451, 154] width 44 height 13
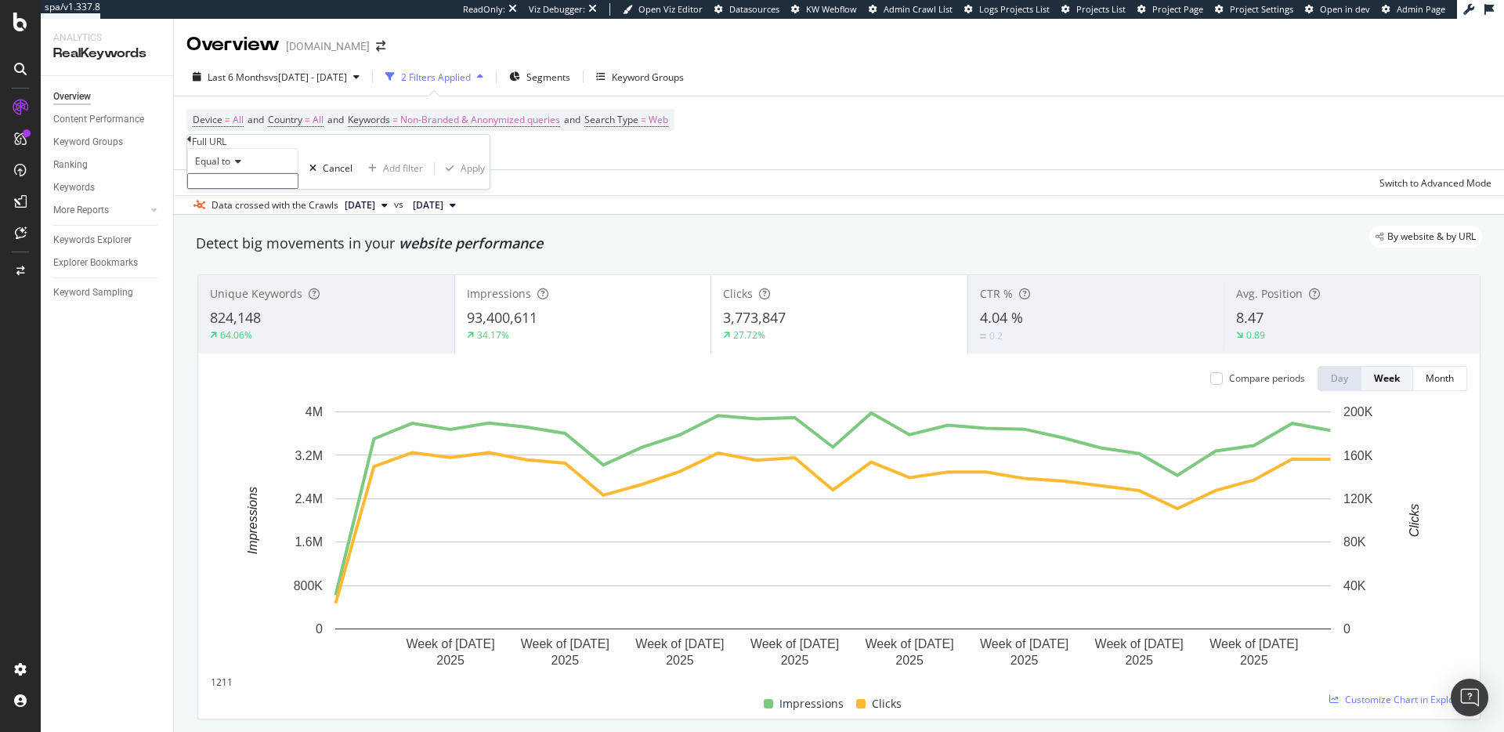
click at [239, 166] on icon at bounding box center [235, 161] width 11 height 9
click at [251, 289] on div "Contains" at bounding box center [243, 281] width 110 height 16
click at [266, 189] on input "text" at bounding box center [242, 181] width 111 height 16
type input "/fr/"
click at [461, 179] on div "Apply" at bounding box center [473, 172] width 24 height 13
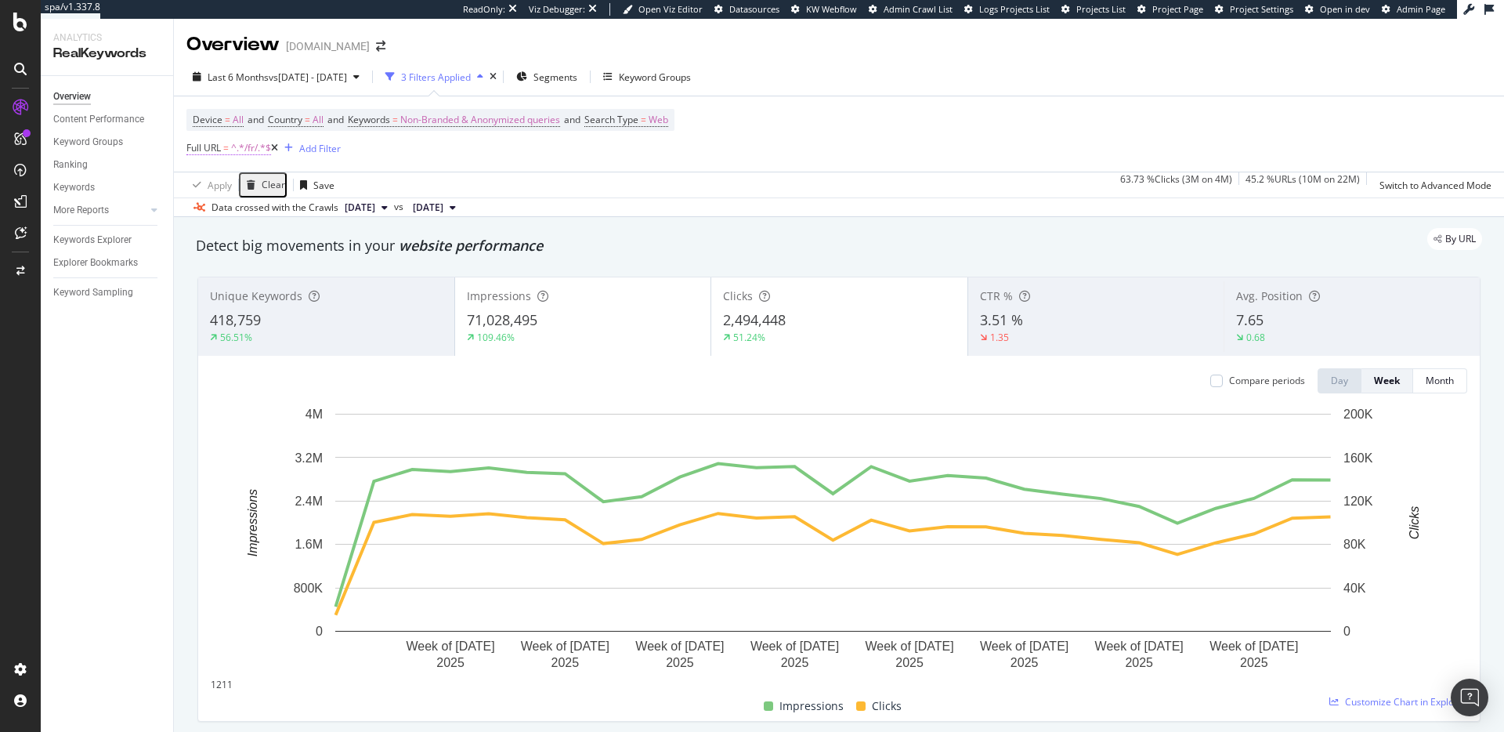
click at [223, 144] on span "=" at bounding box center [225, 147] width 5 height 13
click at [225, 187] on input "/fr/" at bounding box center [242, 180] width 111 height 16
click at [220, 187] on input "/fr/" at bounding box center [242, 180] width 111 height 16
type input "/it/"
click at [461, 178] on div "Apply" at bounding box center [473, 171] width 24 height 13
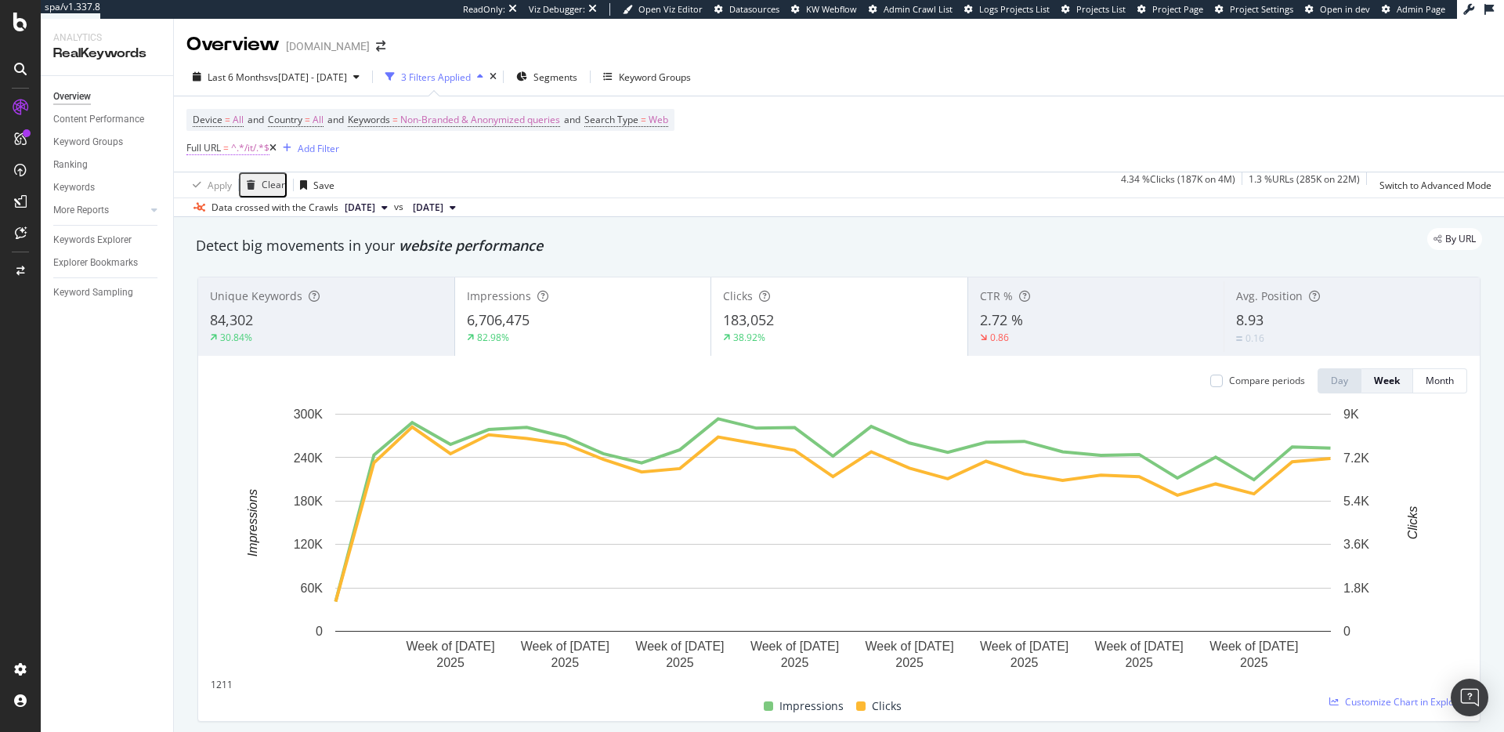
click at [219, 146] on span "Full URL" at bounding box center [203, 147] width 34 height 13
click at [251, 187] on input "/it/" at bounding box center [242, 180] width 111 height 16
click at [233, 187] on input "/it/" at bounding box center [242, 180] width 111 height 16
type input "/de/"
click at [461, 178] on div "Apply" at bounding box center [473, 171] width 24 height 13
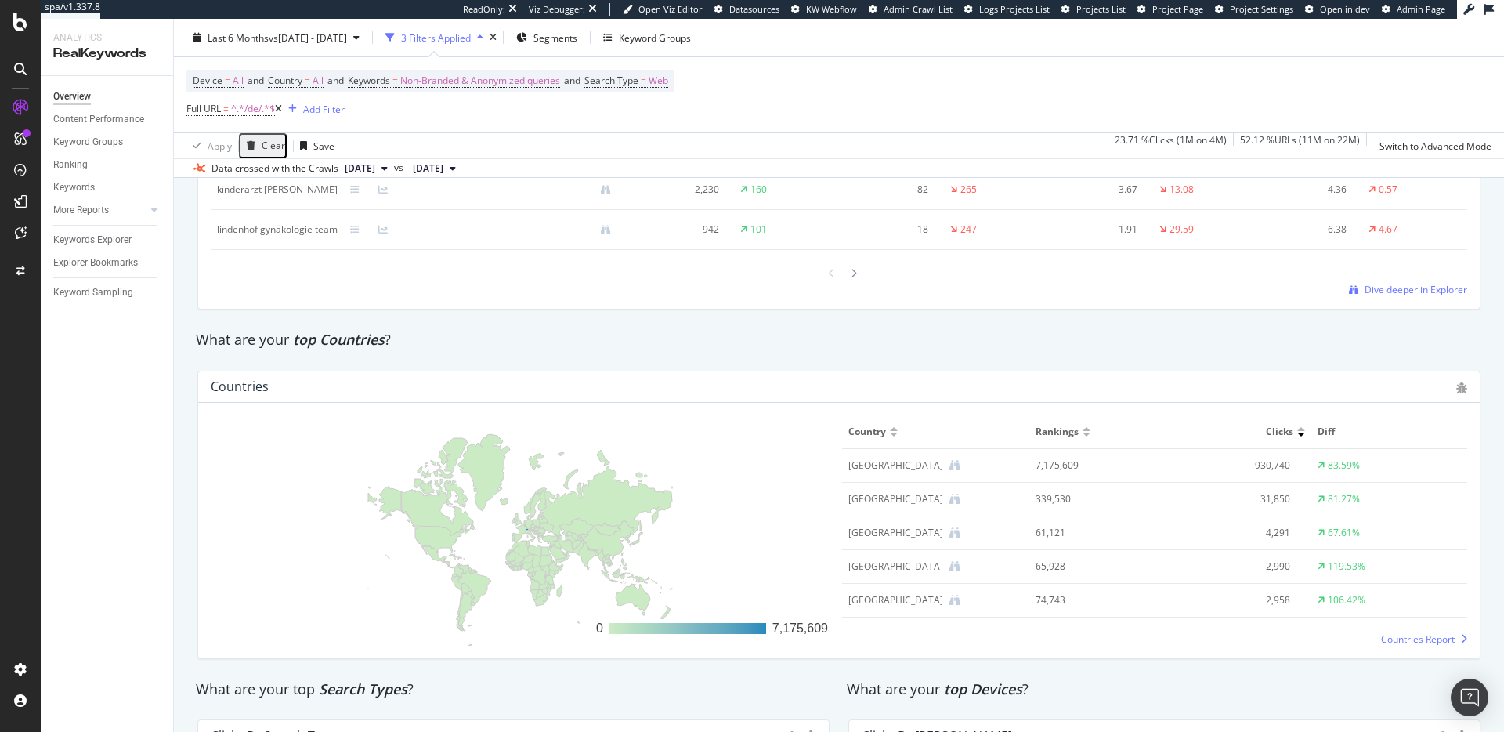
scroll to position [2119, 0]
click at [282, 107] on icon at bounding box center [278, 108] width 7 height 9
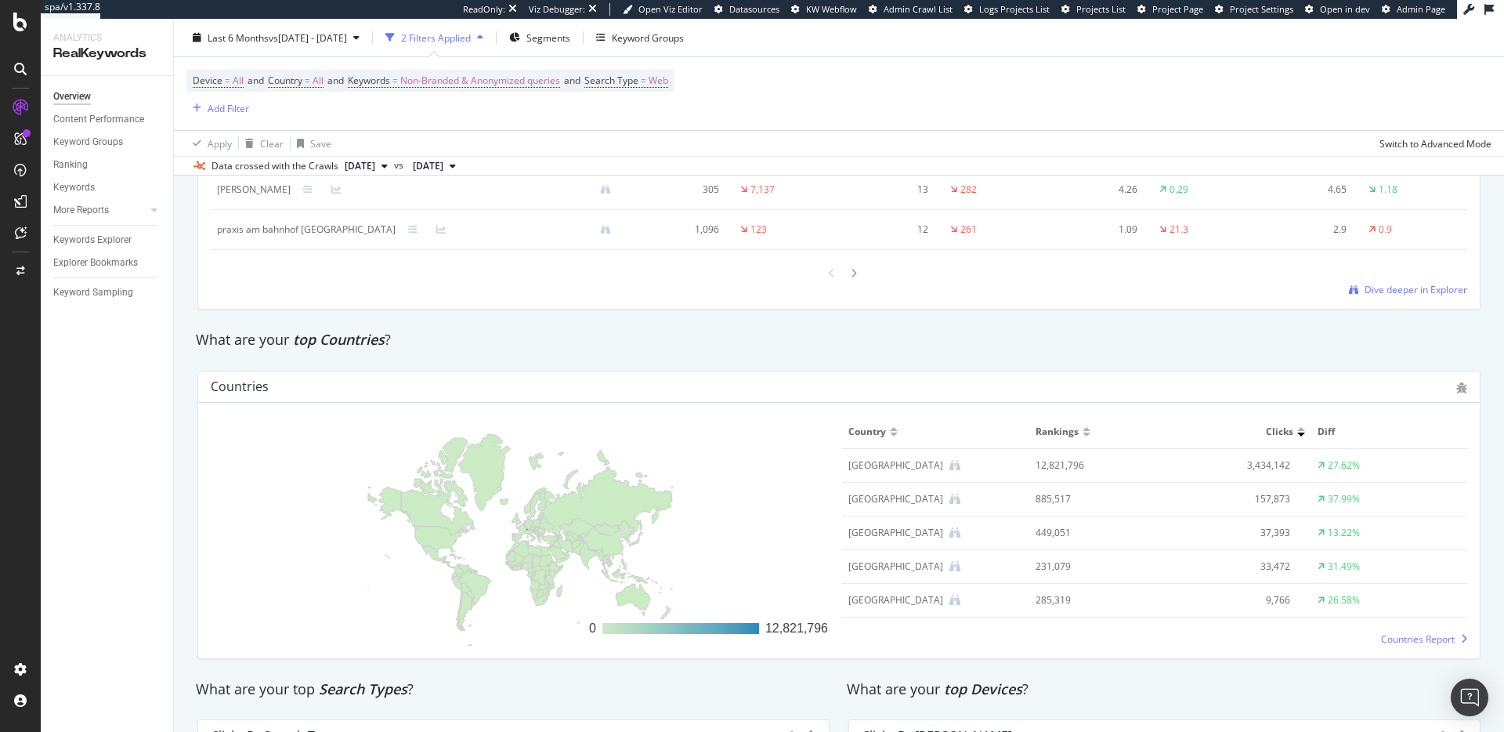
scroll to position [2118, 0]
click at [684, 35] on div "Keyword Groups" at bounding box center [648, 37] width 72 height 13
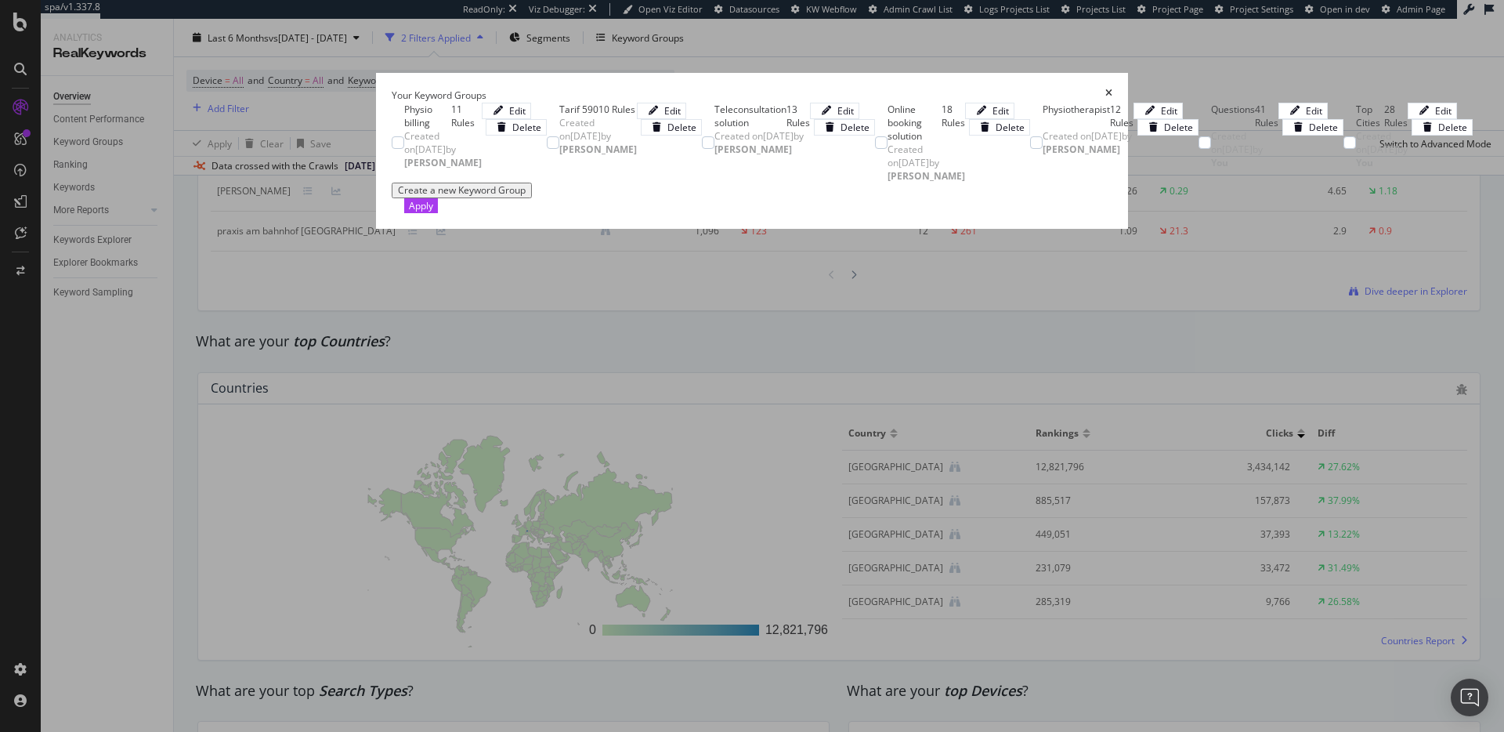
click at [1112, 89] on icon "times" at bounding box center [1108, 95] width 7 height 13
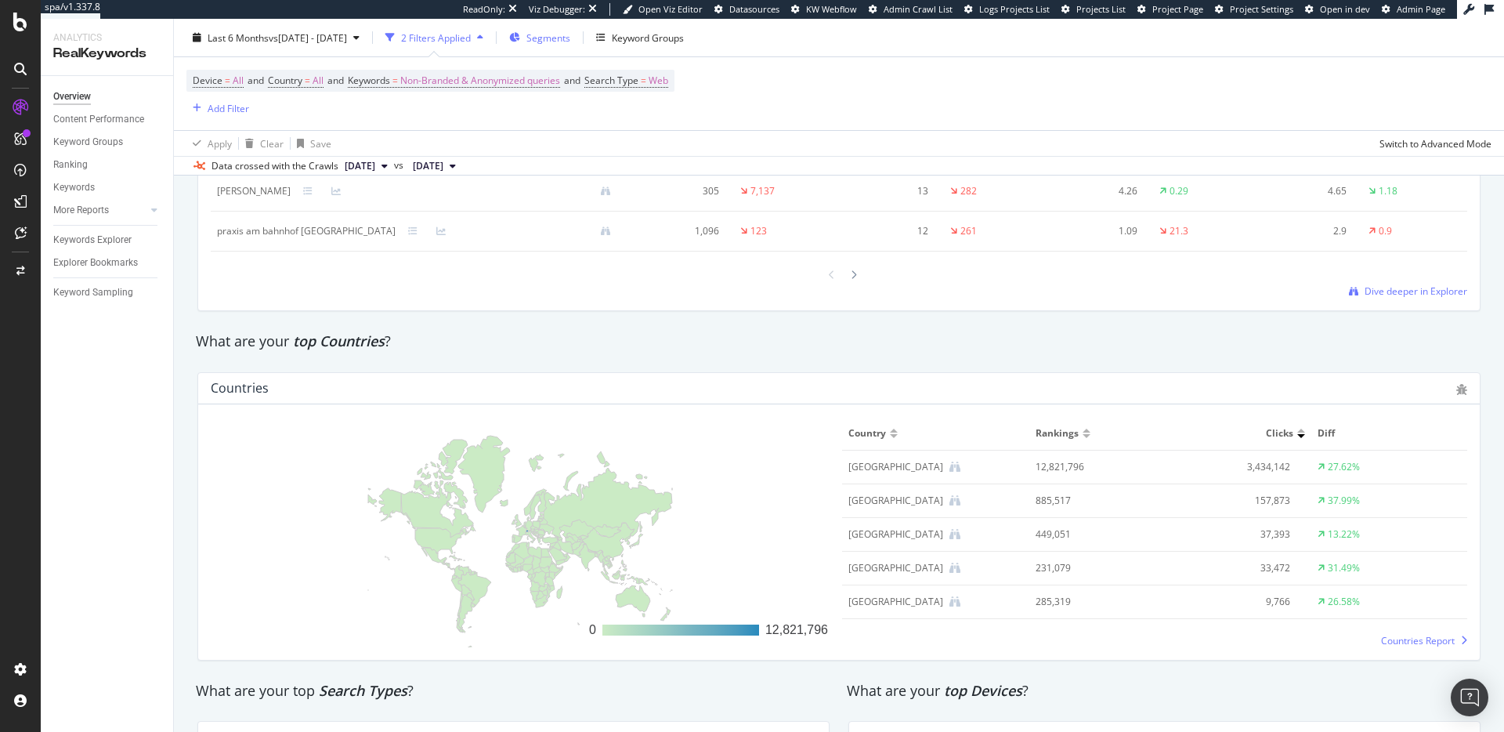
click at [570, 35] on span "Segments" at bounding box center [548, 37] width 44 height 13
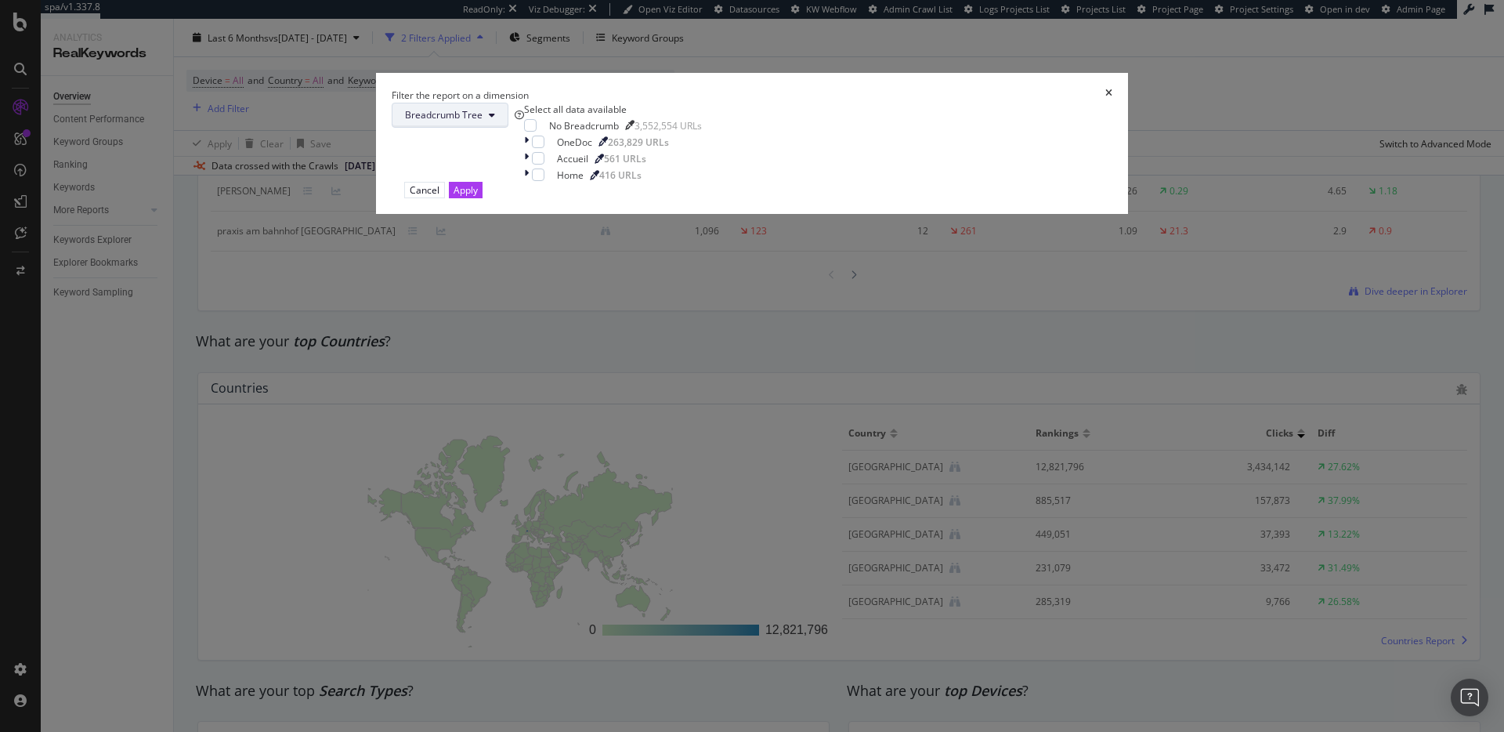
click at [508, 128] on button "Breadcrumb Tree" at bounding box center [450, 115] width 117 height 25
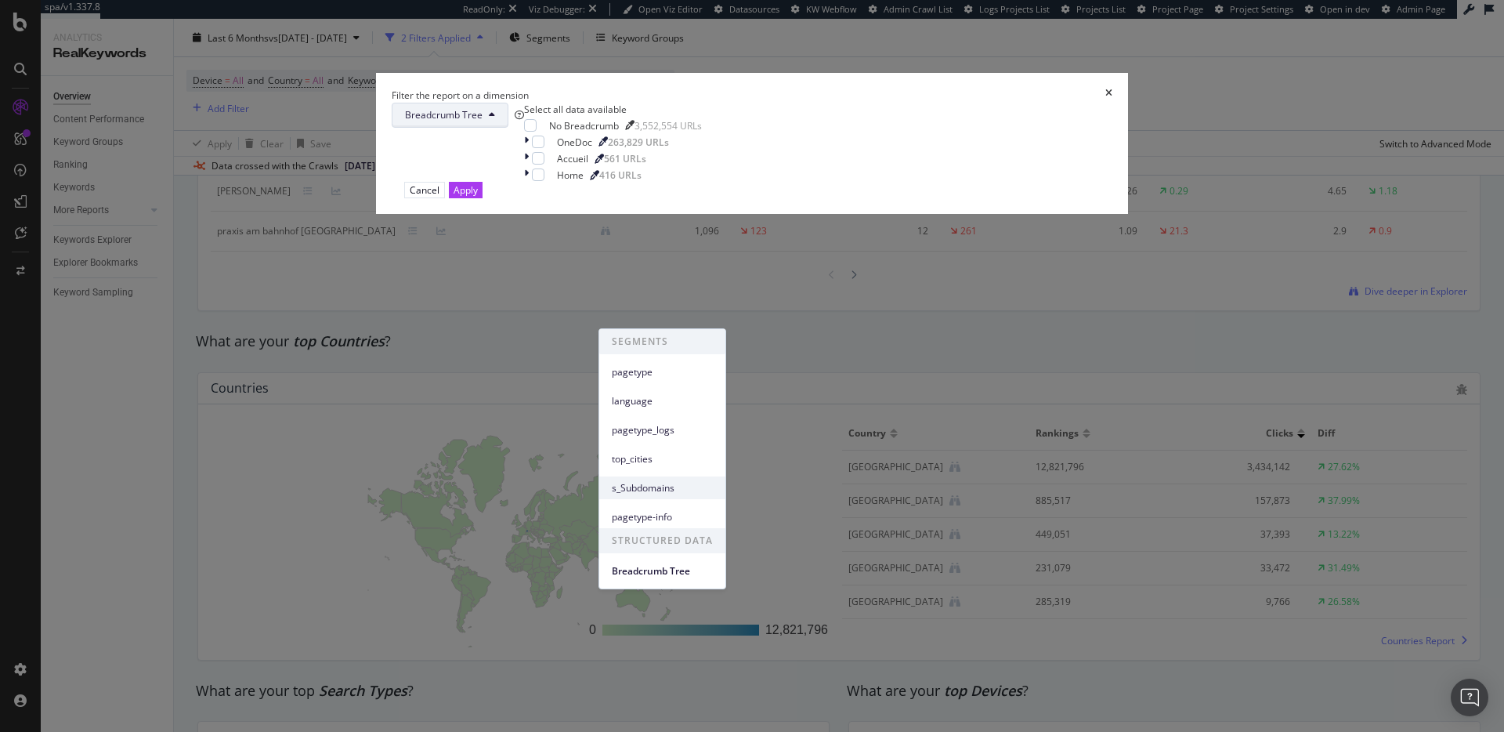
click at [649, 497] on div "s_Subdomains" at bounding box center [662, 487] width 126 height 23
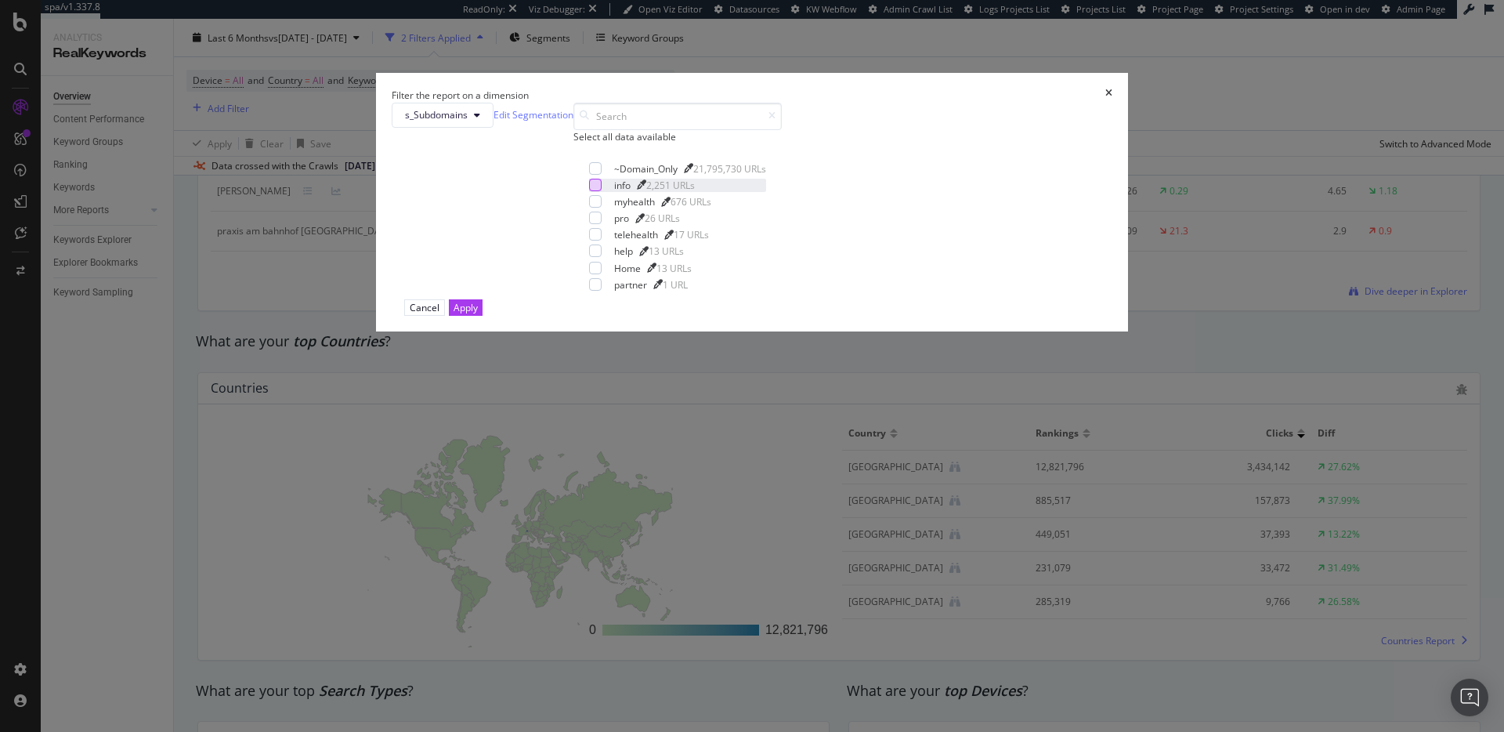
click at [602, 191] on div "modal" at bounding box center [595, 185] width 13 height 13
click at [478, 314] on div "Apply" at bounding box center [466, 307] width 24 height 13
